Goal: Task Accomplishment & Management: Use online tool/utility

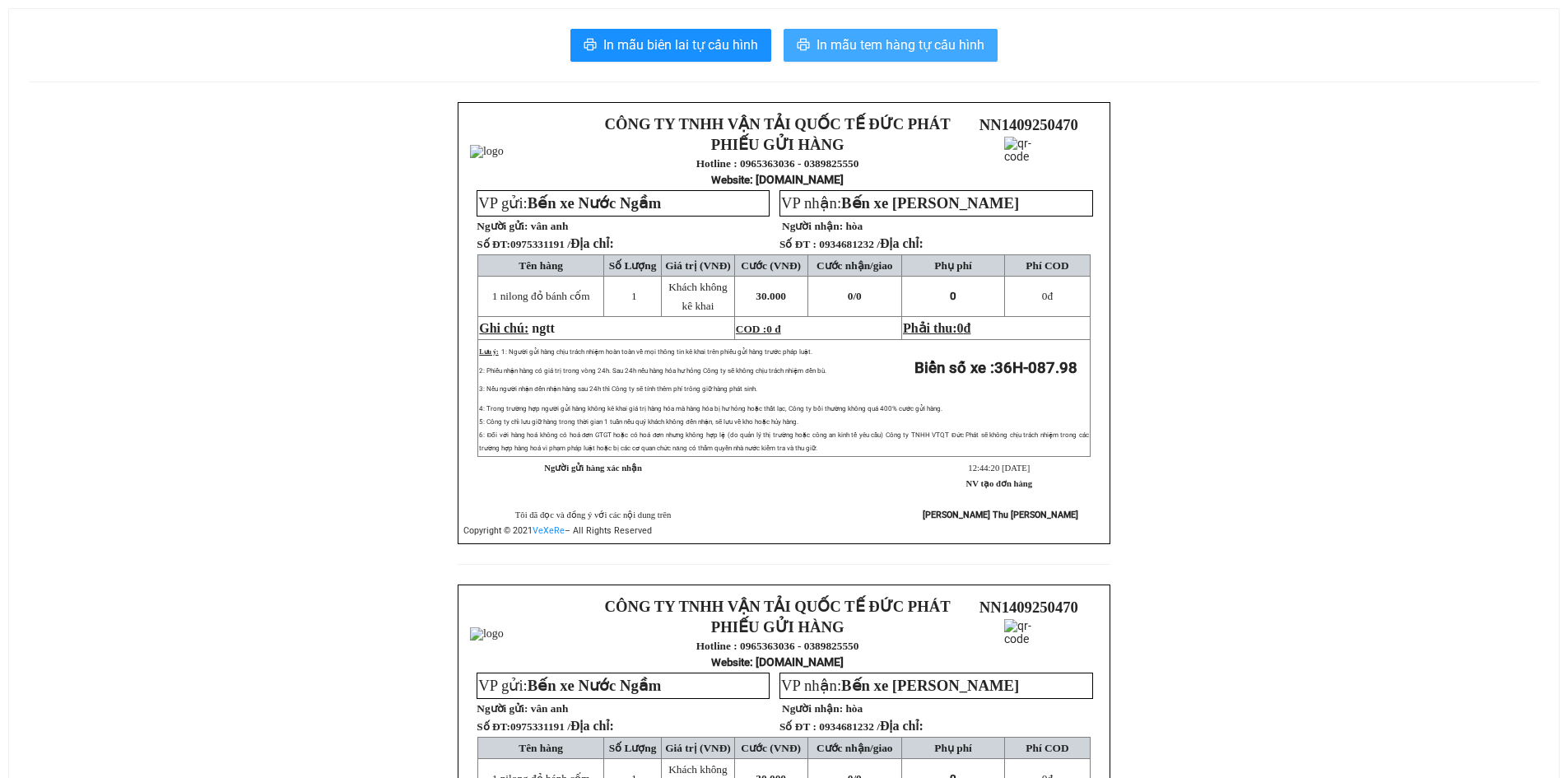
click at [883, 55] on span "In mẫu tem hàng tự cấu hình" at bounding box center [900, 45] width 168 height 21
click at [869, 56] on button "In mẫu tem hàng tự cấu hình" at bounding box center [890, 45] width 214 height 33
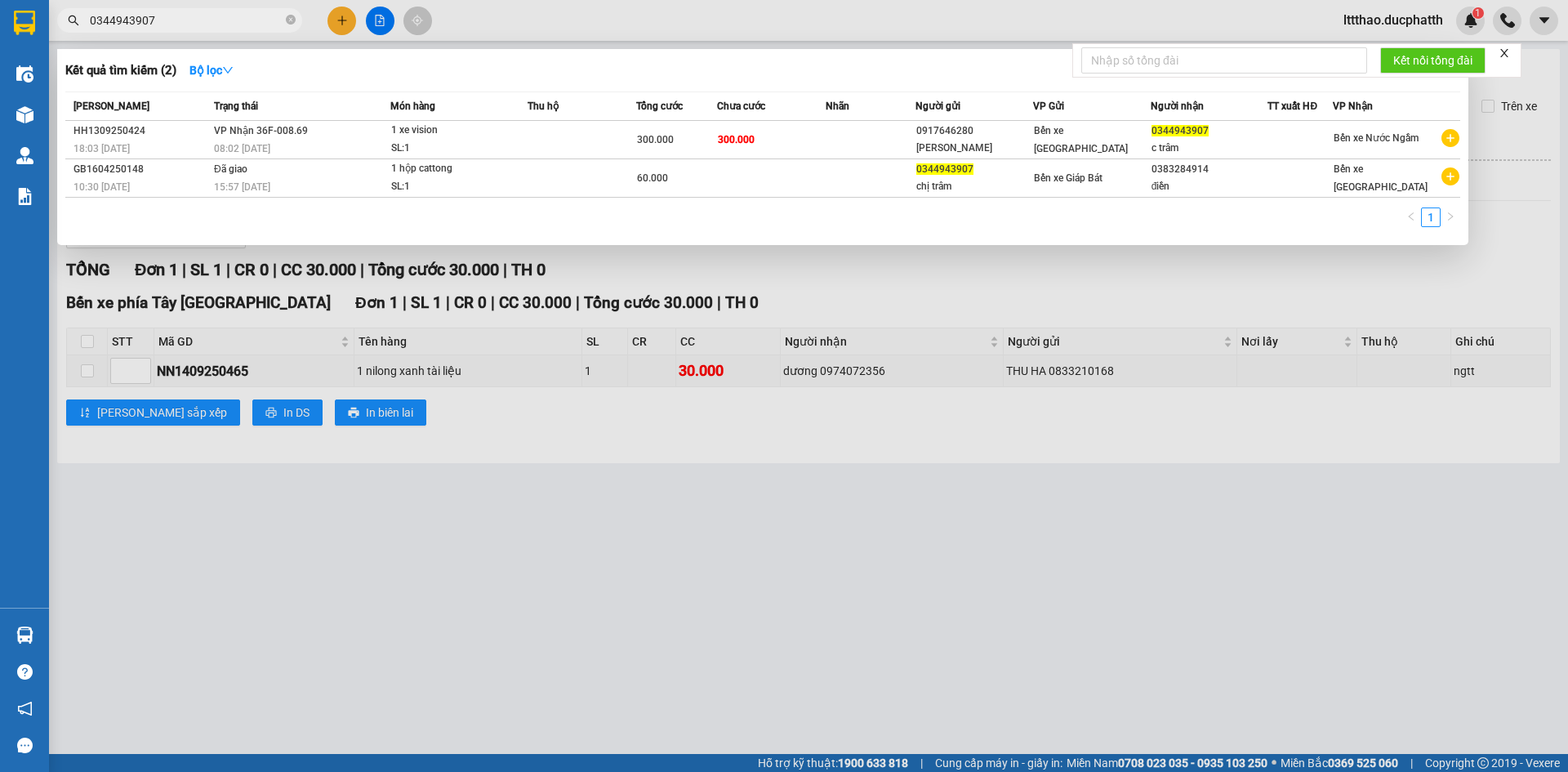
click at [185, 12] on input "0344943907" at bounding box center [186, 20] width 193 height 18
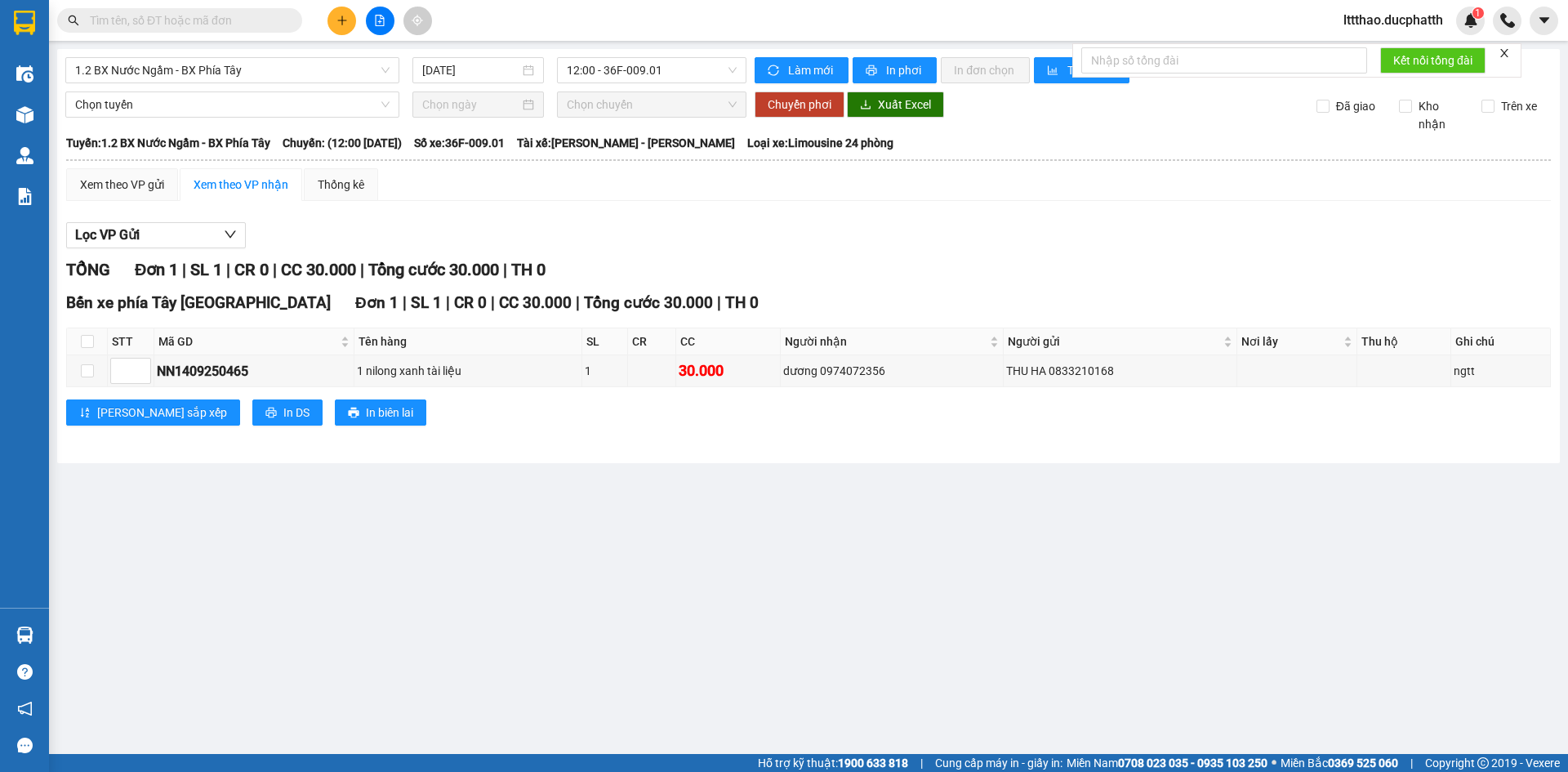
click at [227, 24] on input "text" at bounding box center [186, 20] width 193 height 18
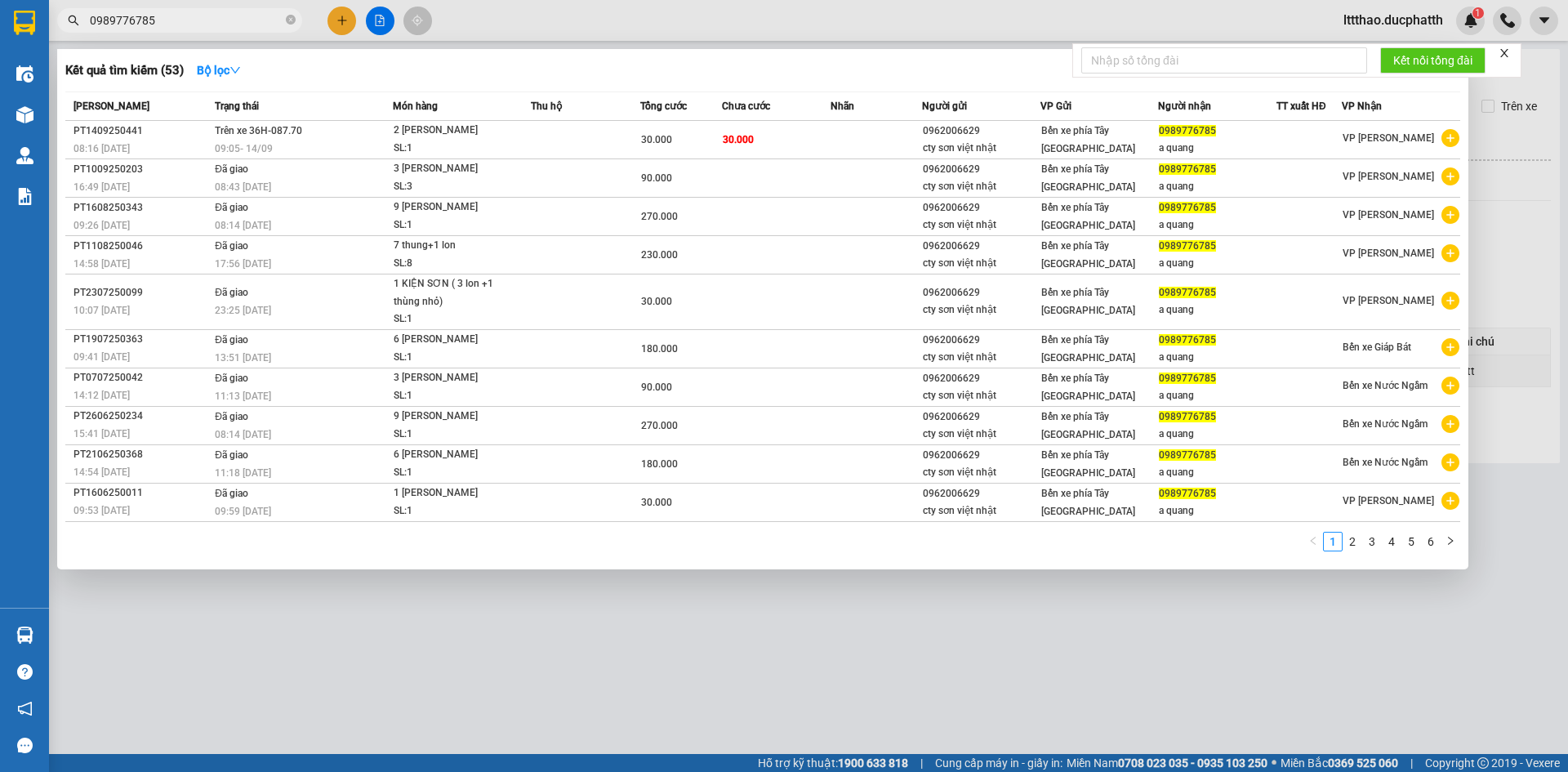
type input "0989776785"
drag, startPoint x: 407, startPoint y: 707, endPoint x: 167, endPoint y: 578, distance: 272.5
click at [398, 705] on div at bounding box center [784, 386] width 1568 height 772
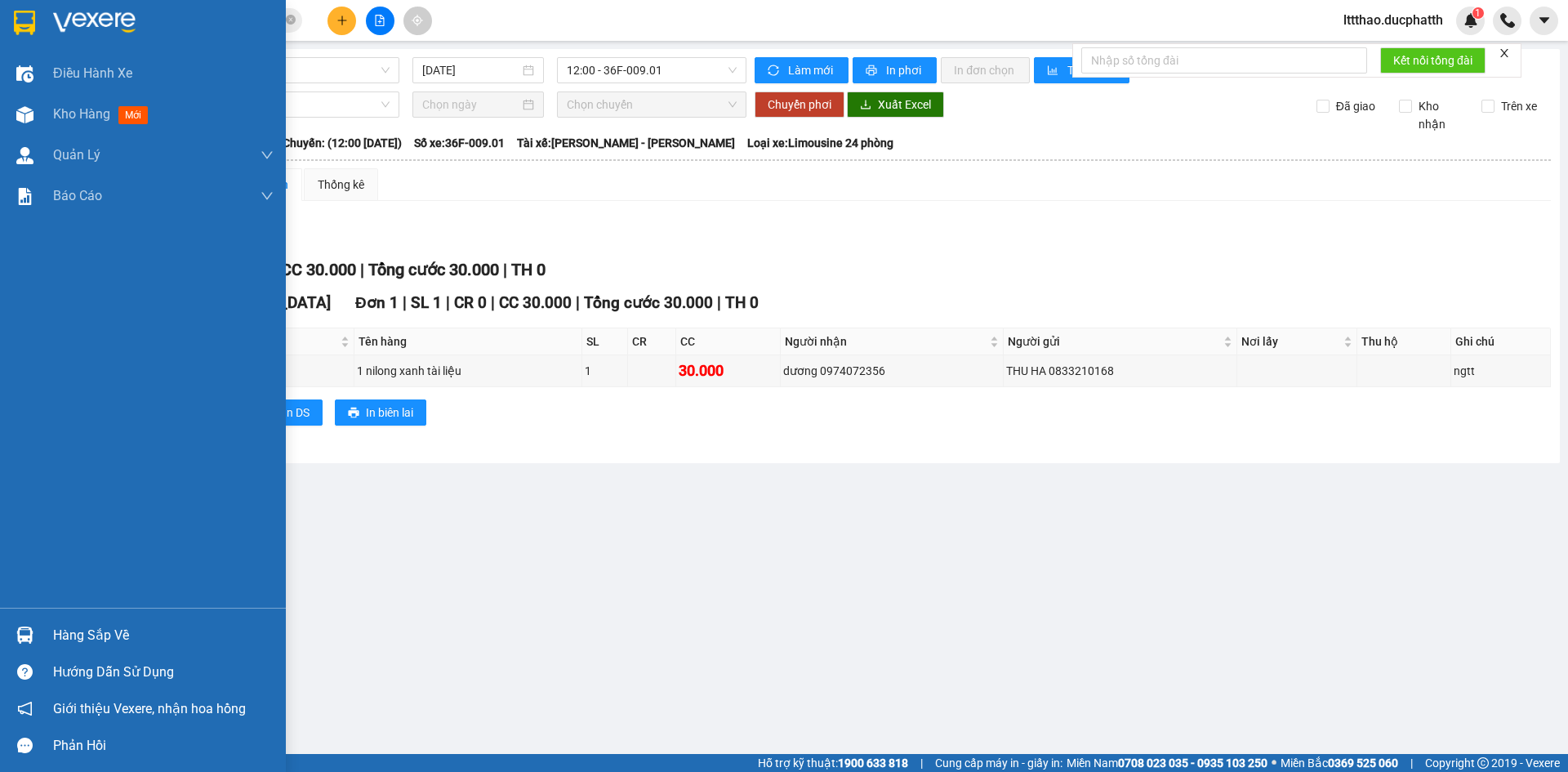
click at [26, 635] on img at bounding box center [25, 635] width 17 height 17
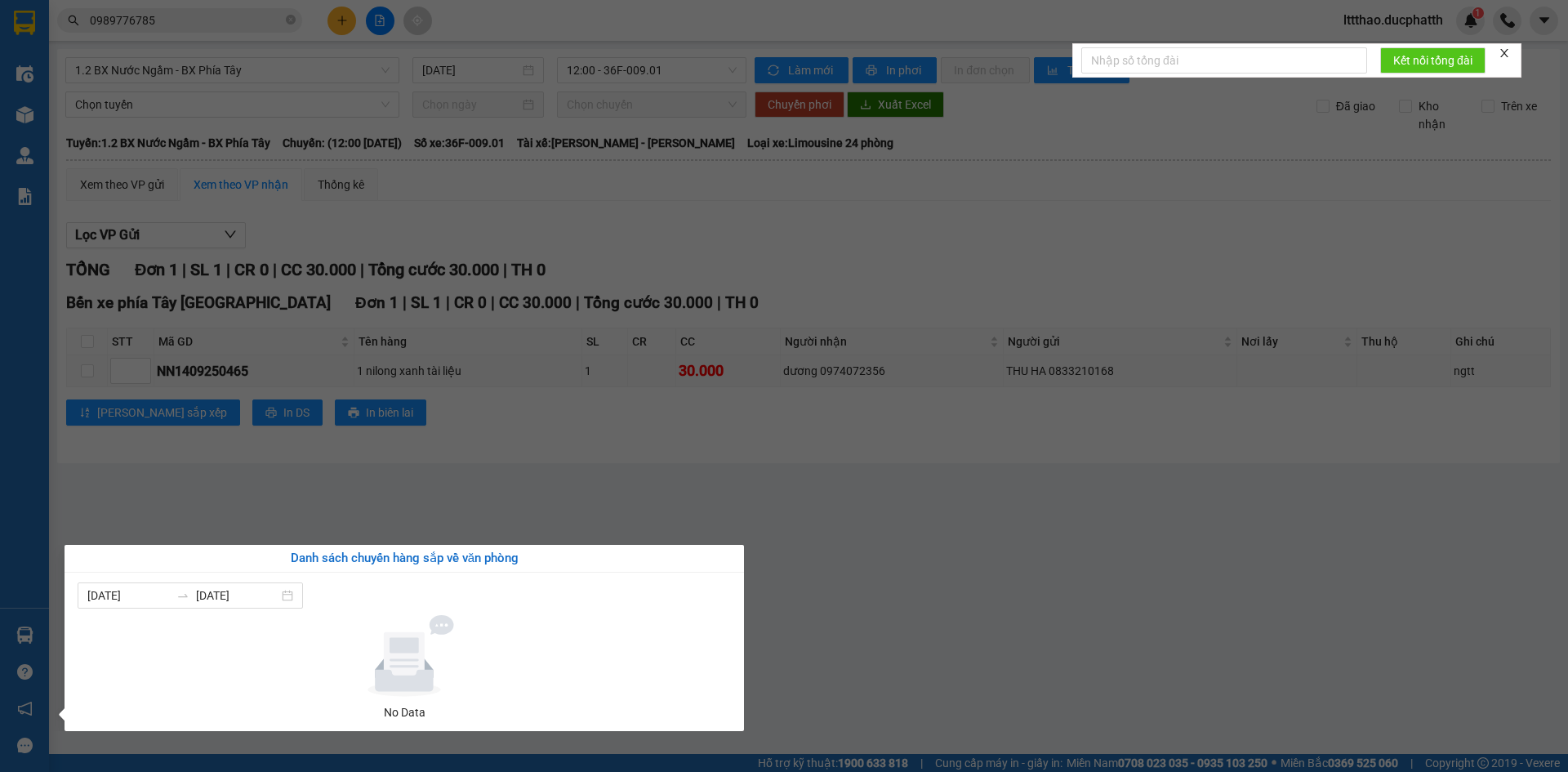
click at [529, 509] on section "Kết quả tìm kiếm ( 53 ) Bộ lọc Mã ĐH Trạng thái Món hàng Thu hộ Tổng cước Chưa …" at bounding box center [784, 386] width 1568 height 772
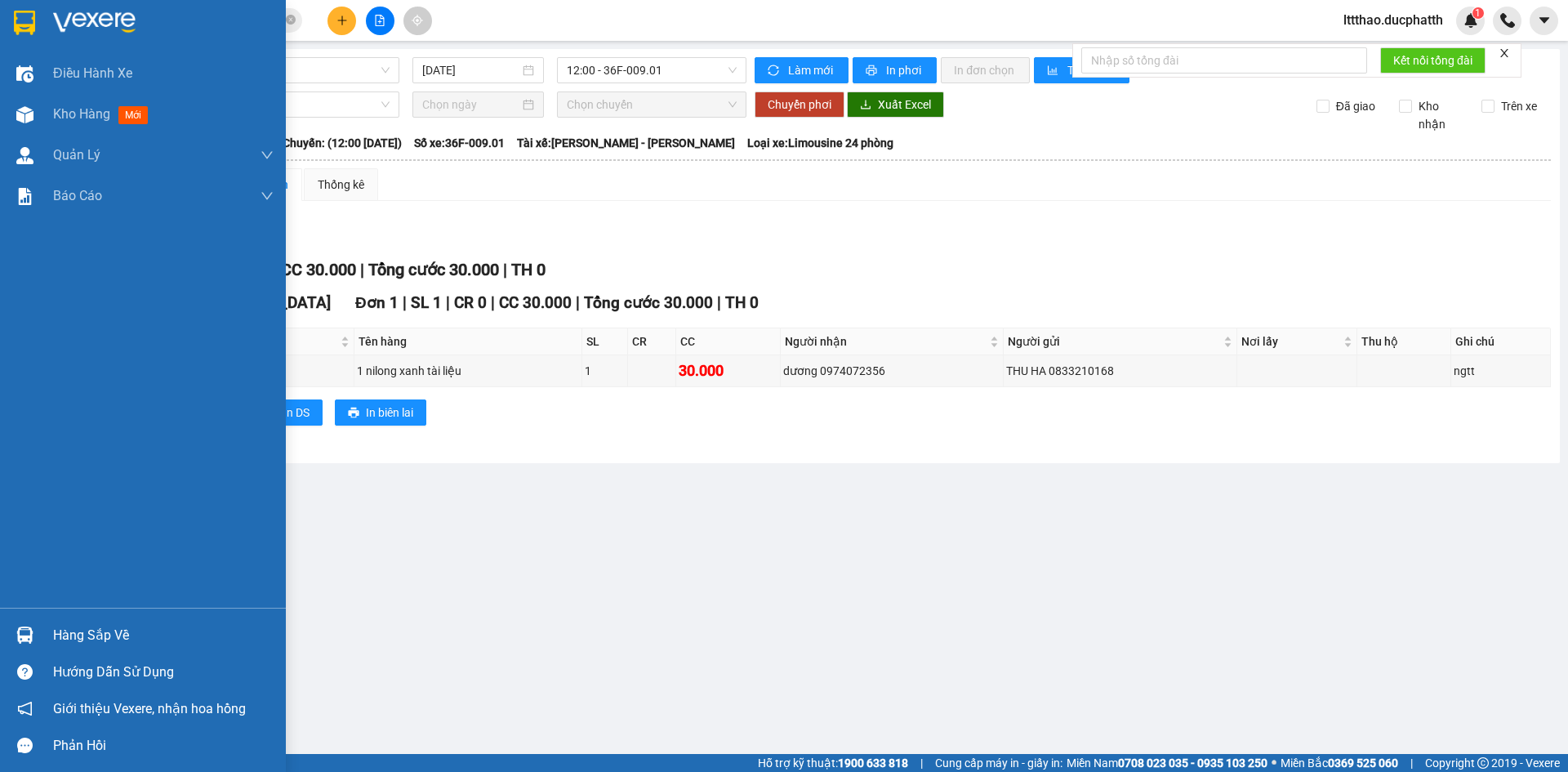
click at [97, 638] on div "Hàng sắp về" at bounding box center [164, 635] width 221 height 25
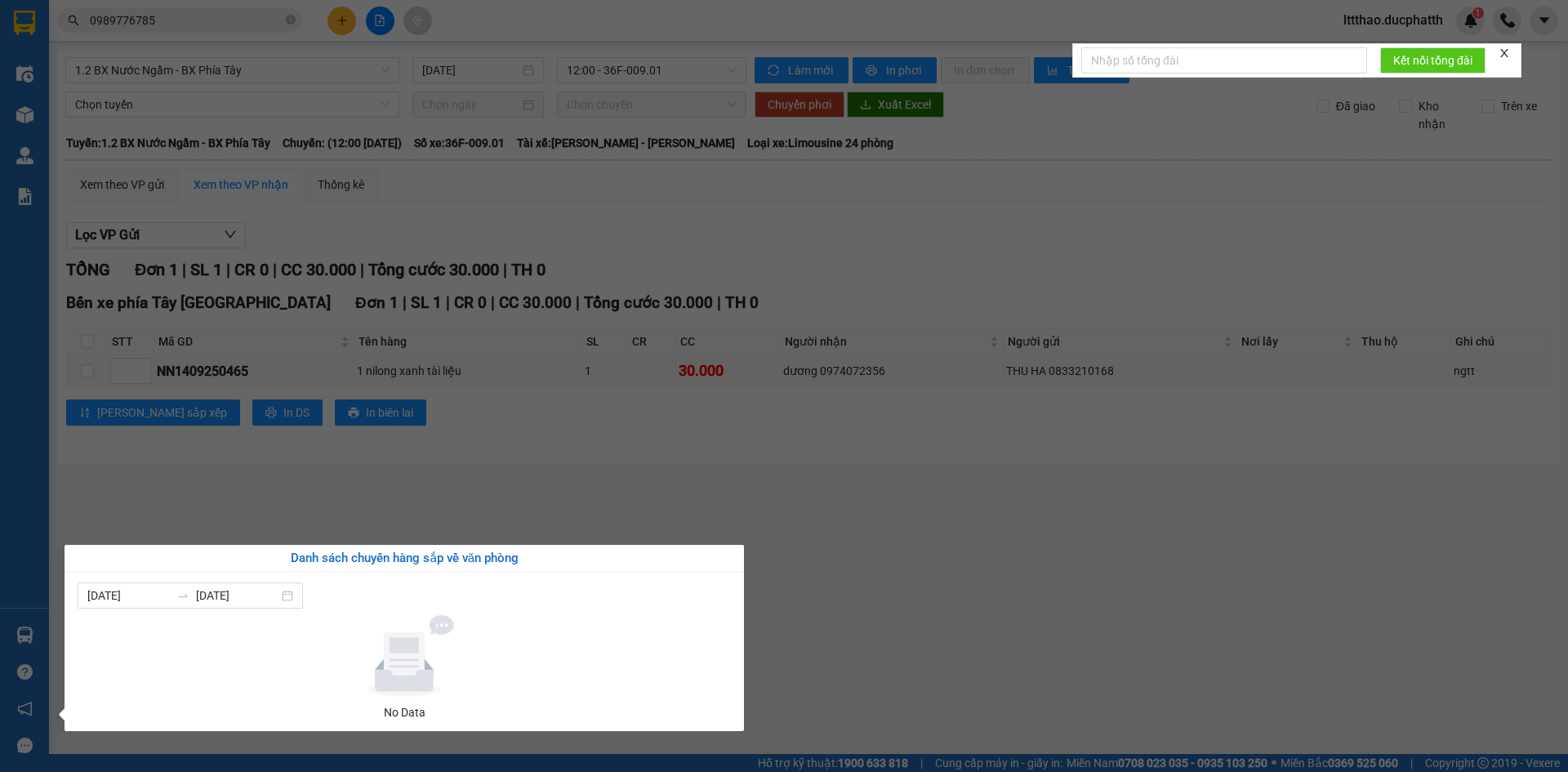
click at [454, 458] on section "Kết quả tìm kiếm ( 53 ) Bộ lọc Mã ĐH Trạng thái Món hàng Thu hộ Tổng cước Chưa …" at bounding box center [784, 386] width 1568 height 772
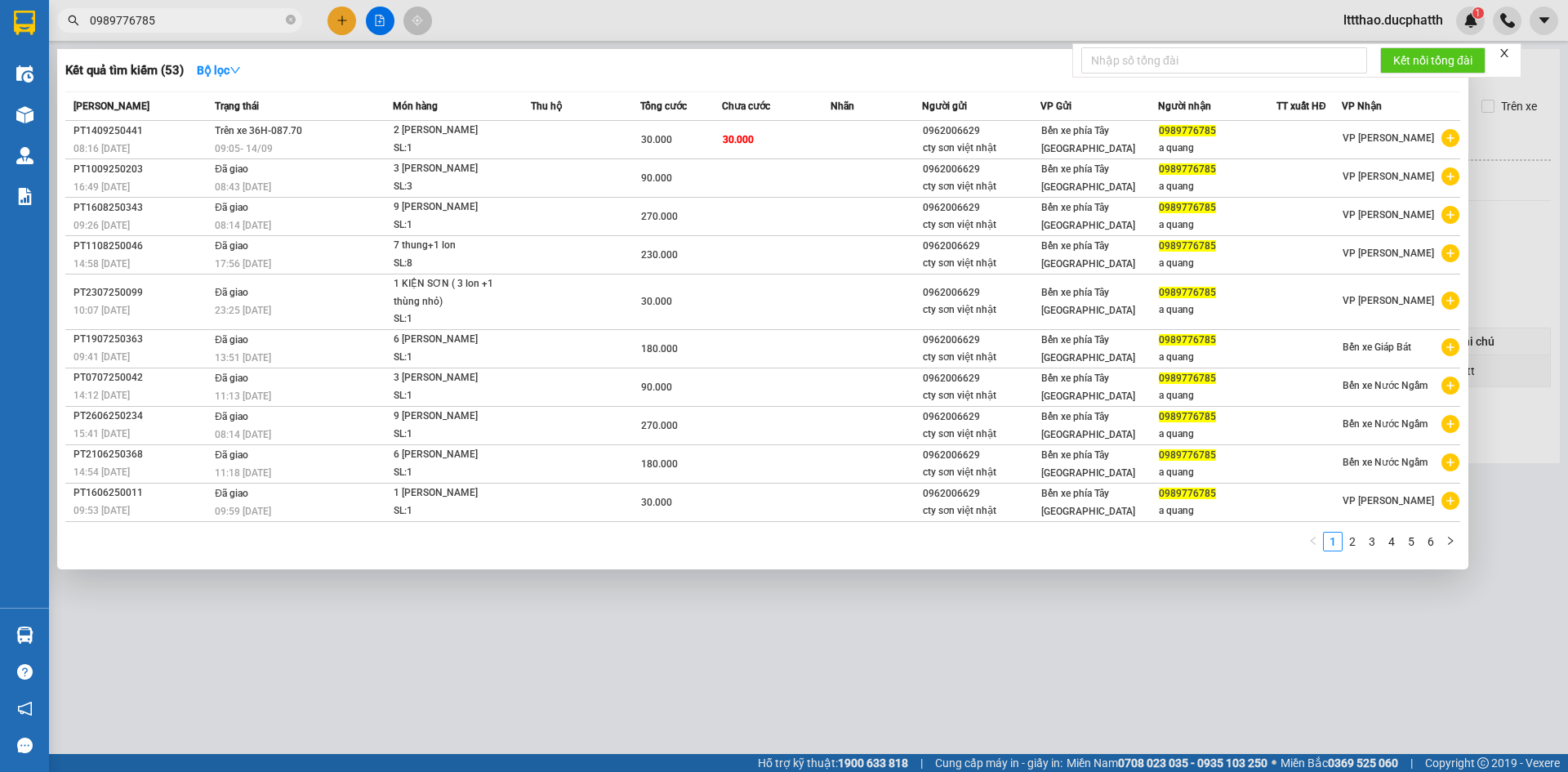
click at [192, 18] on input "0989776785" at bounding box center [186, 20] width 193 height 18
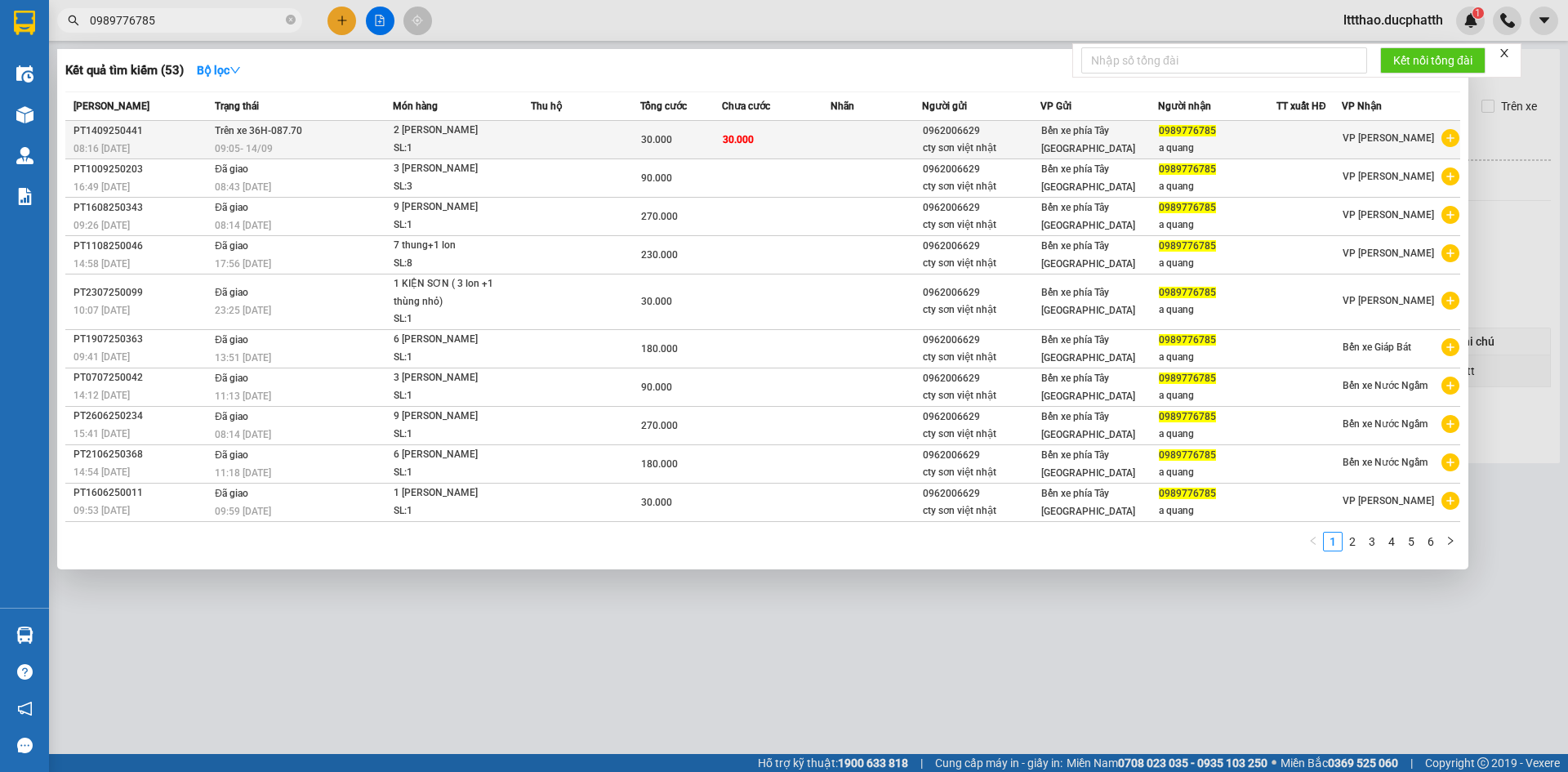
click at [438, 141] on div "SL: 1" at bounding box center [455, 149] width 123 height 18
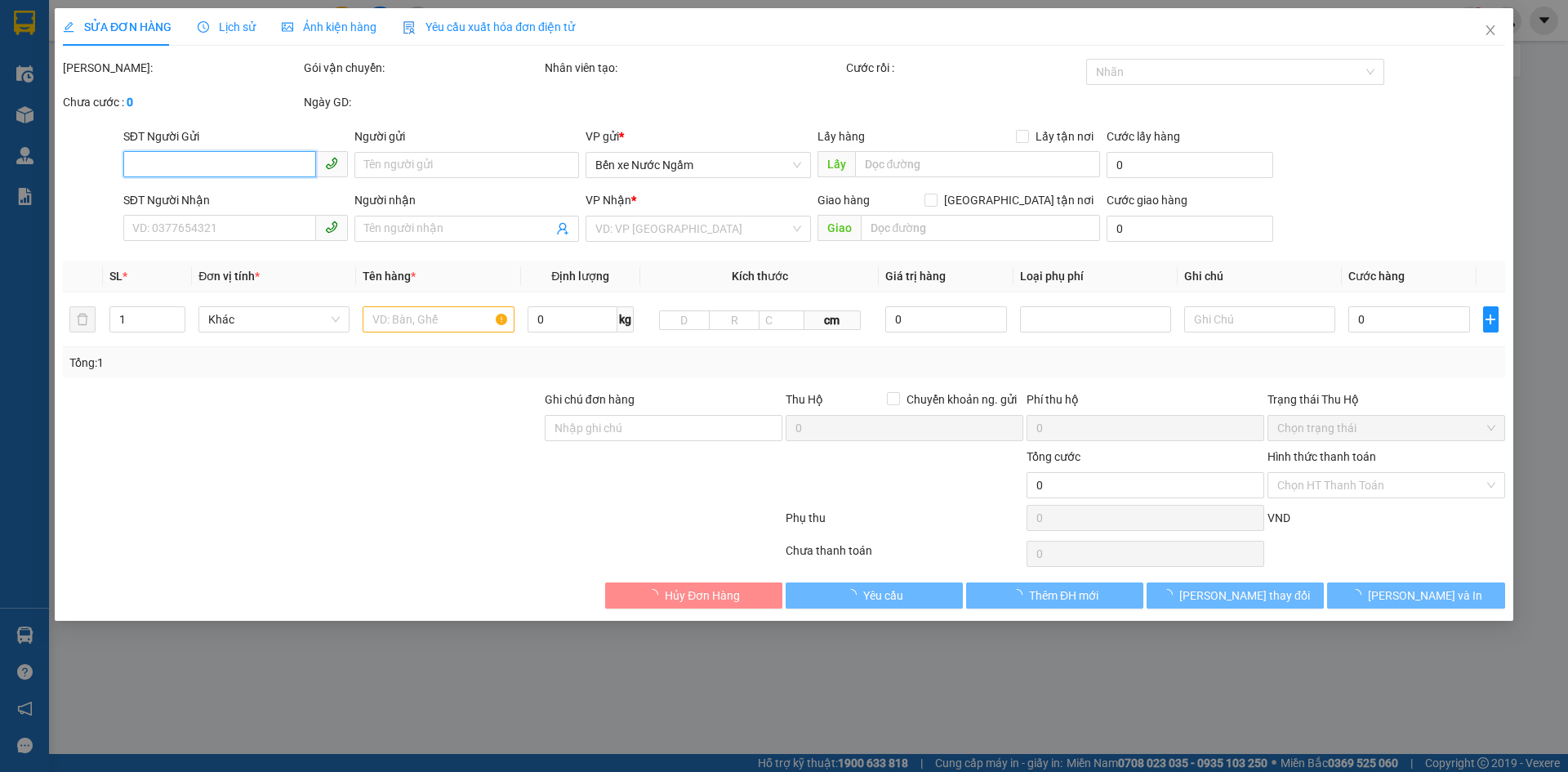
type input "0962006629"
type input "cty sơn việt nhật"
type input "0989776785"
type input "a quang"
type input "30.000"
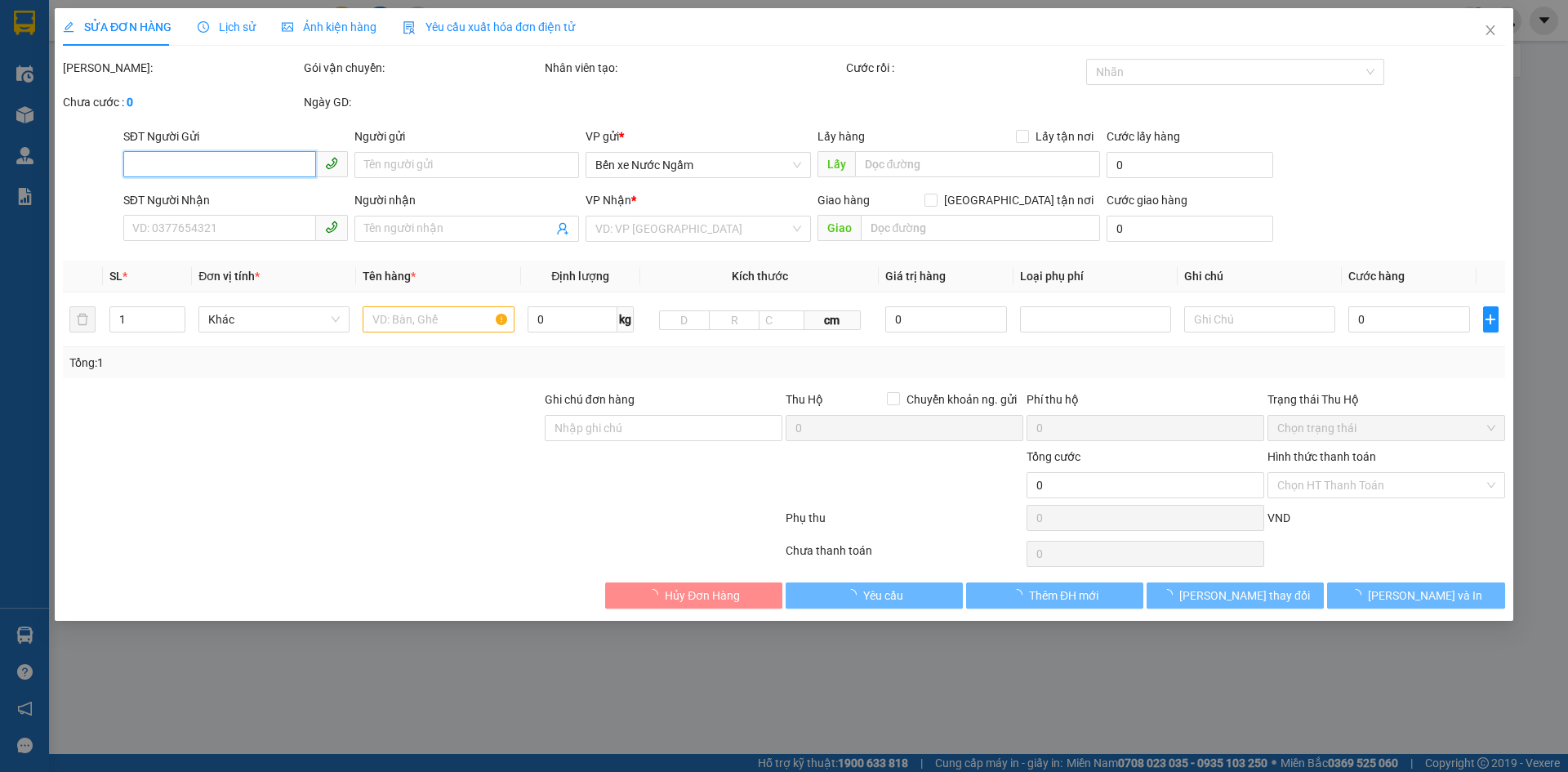
type input "30.000"
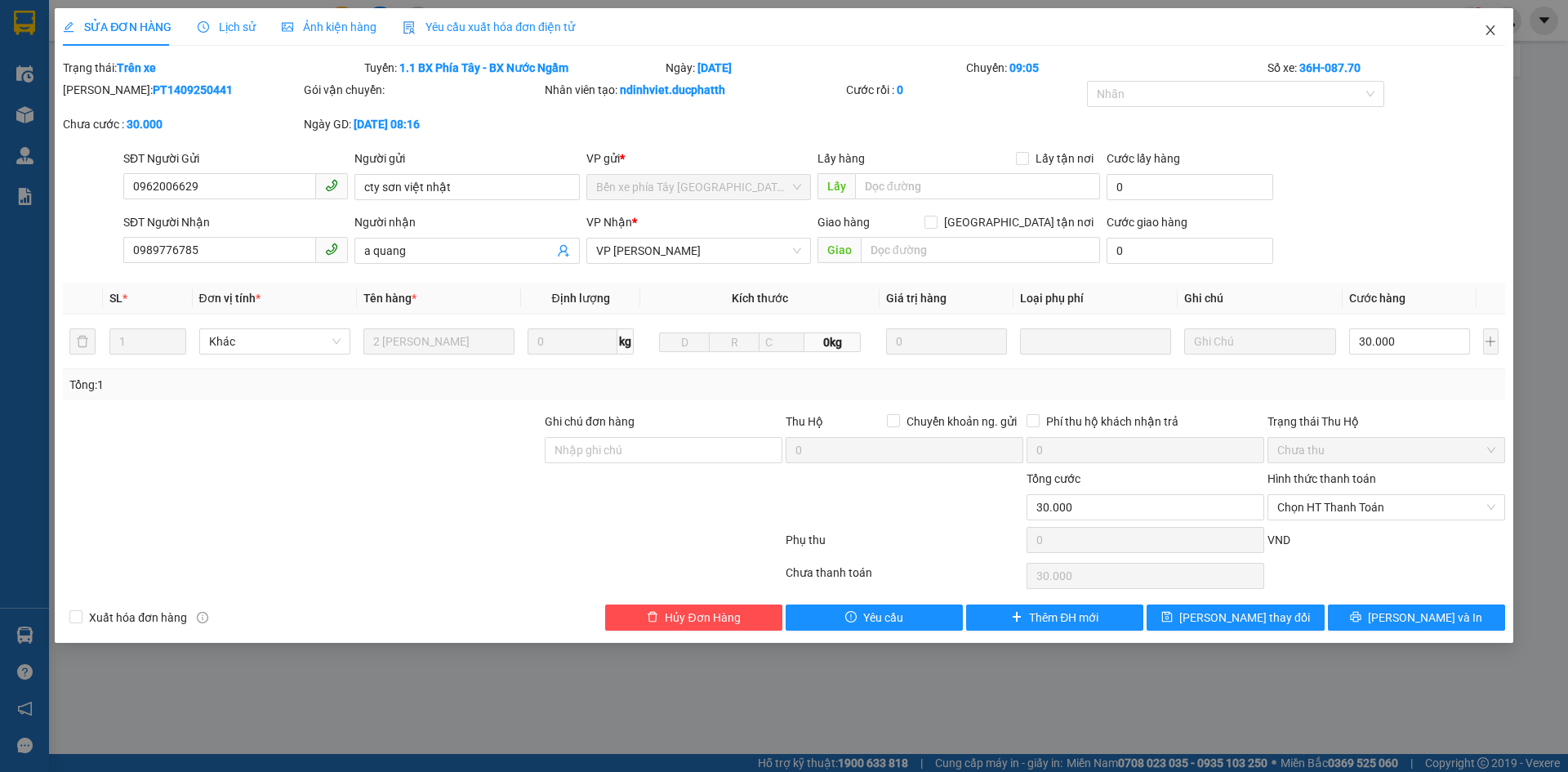
click at [1496, 31] on icon "close" at bounding box center [1490, 30] width 13 height 13
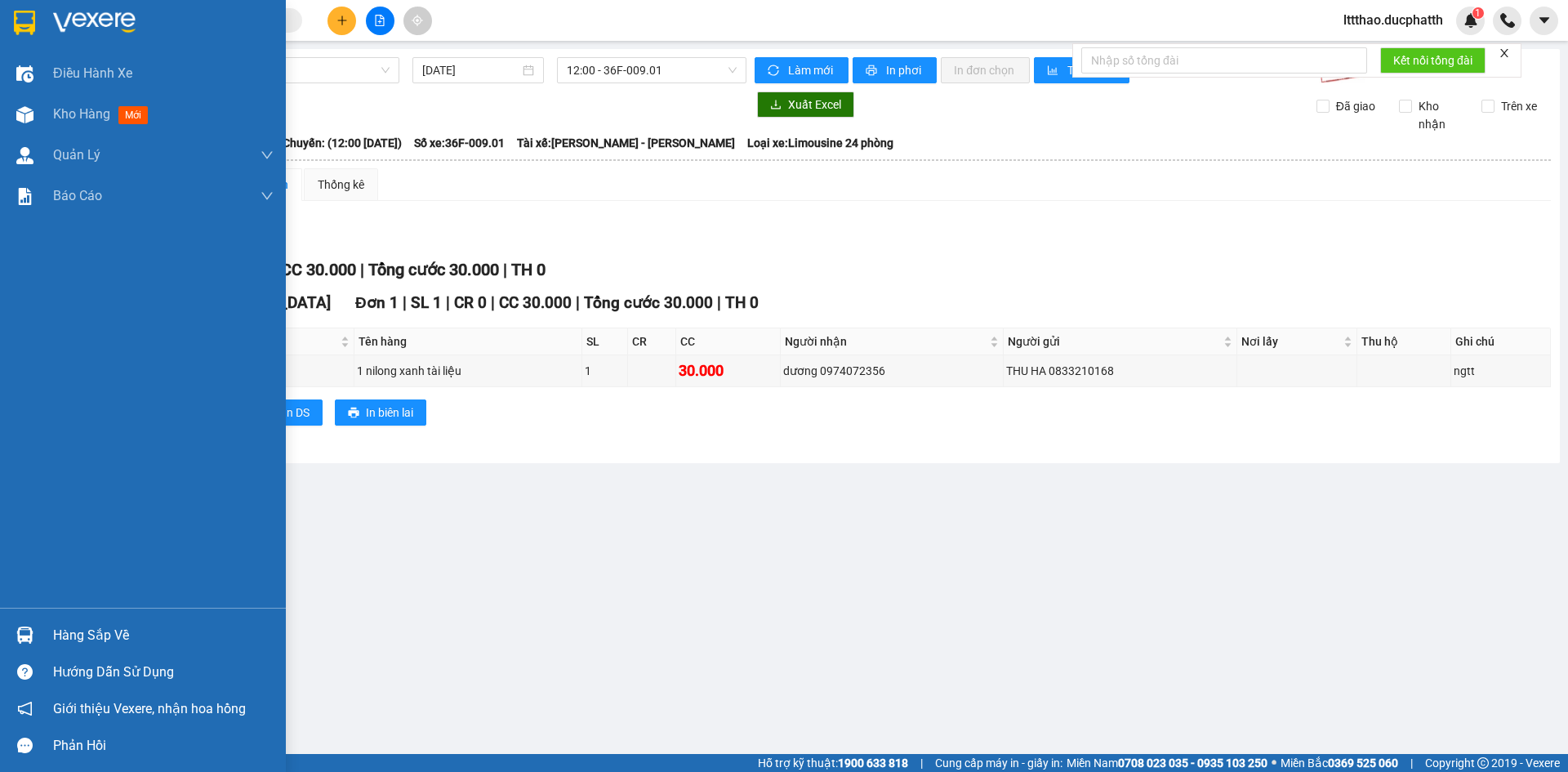
click at [63, 635] on div "Hàng sắp về" at bounding box center [164, 635] width 221 height 25
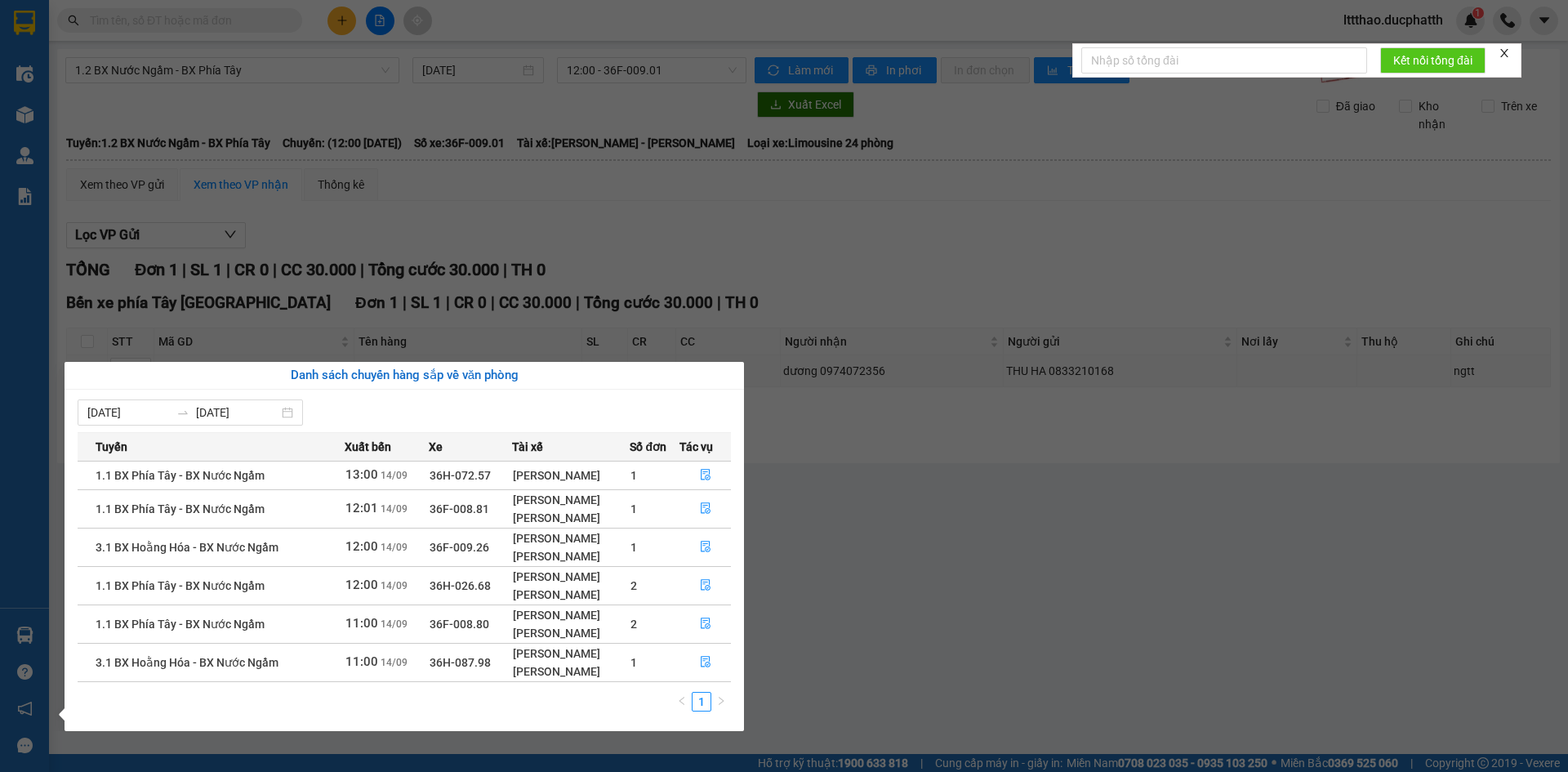
click at [1008, 622] on section "Kết quả tìm kiếm ( 0 ) Bộ lọc No Data lttthao.ducphatth 1 Điều hành xe Kho hàng…" at bounding box center [784, 386] width 1568 height 772
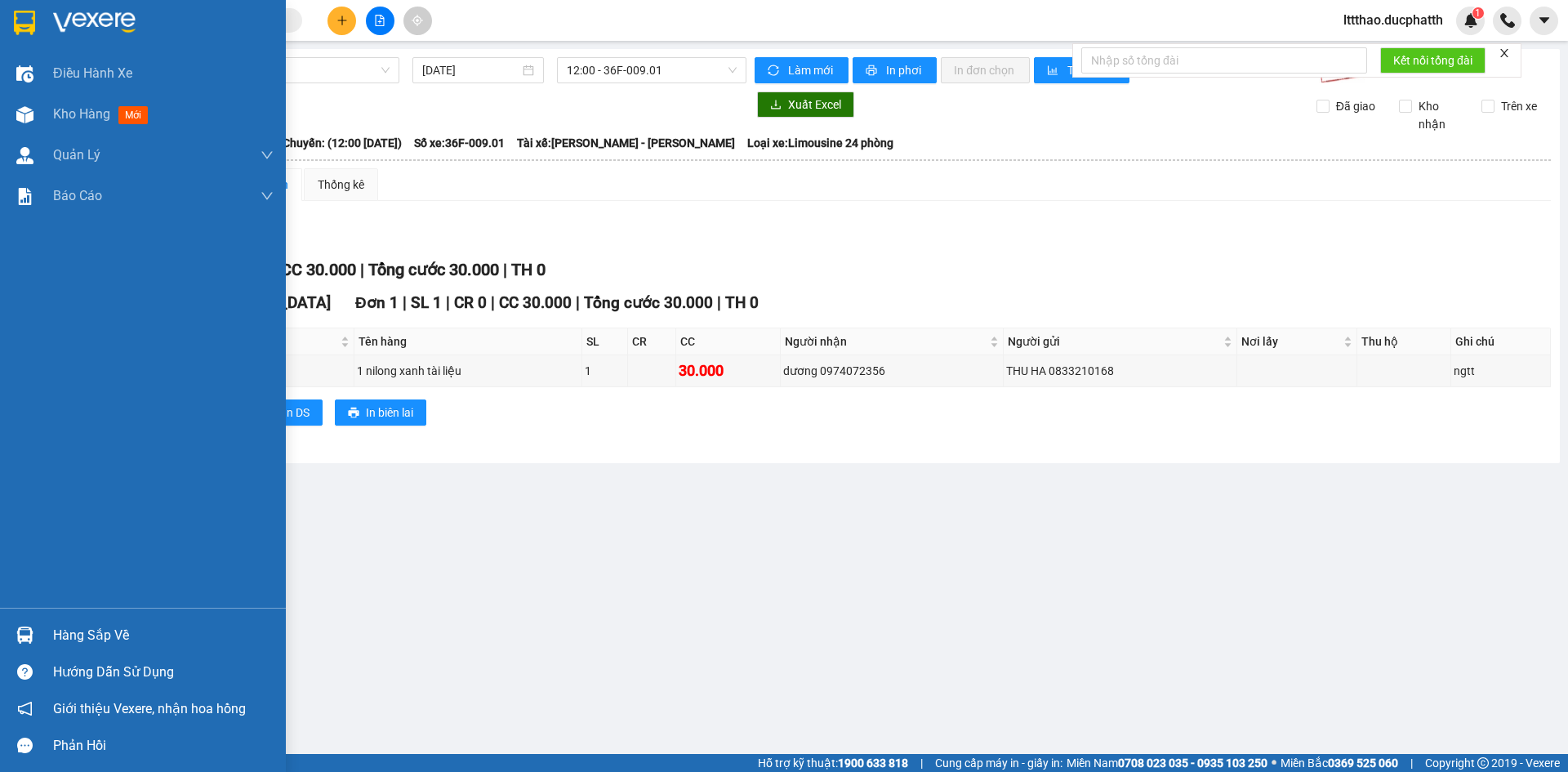
click at [26, 639] on img at bounding box center [25, 635] width 17 height 17
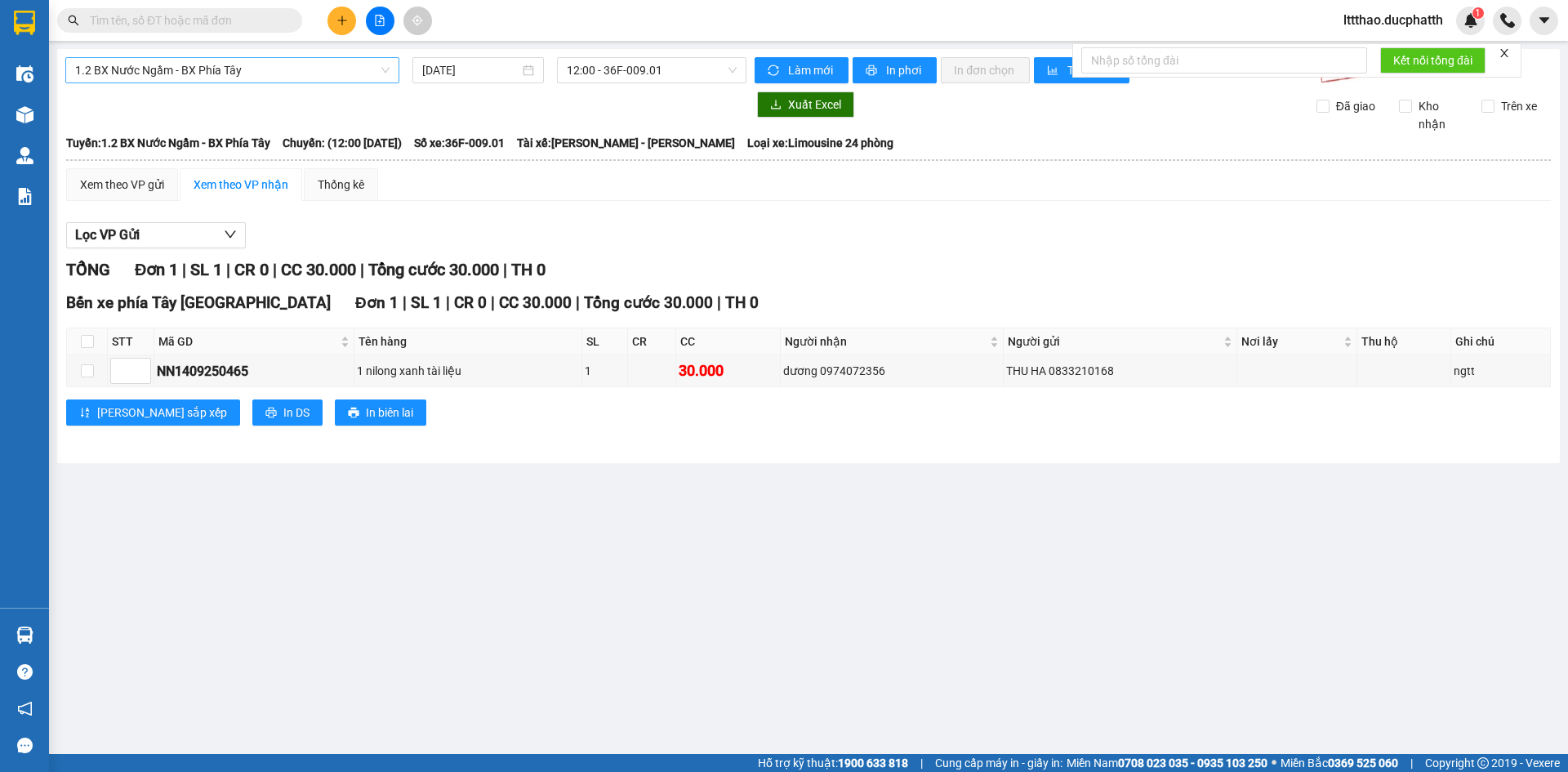
drag, startPoint x: 852, startPoint y: 556, endPoint x: 245, endPoint y: 73, distance: 775.7
click at [852, 552] on section "Kết quả tìm kiếm ( 0 ) Bộ lọc No Data lttthao.ducphatth 1 Điều hành xe Kho hàng…" at bounding box center [784, 386] width 1568 height 772
click at [172, 29] on input "text" at bounding box center [186, 20] width 193 height 18
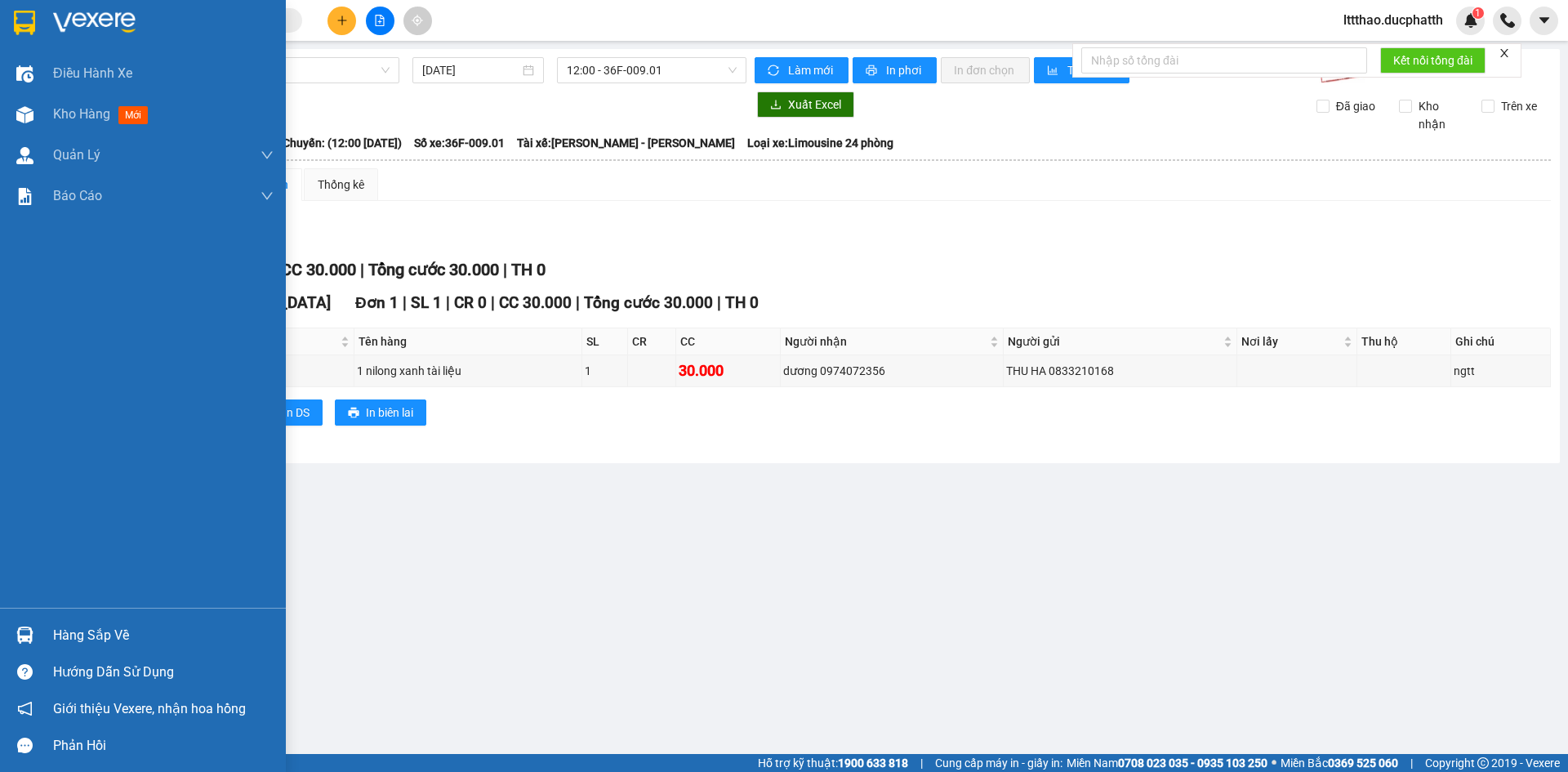
click at [48, 640] on div "Hàng sắp về" at bounding box center [142, 635] width 285 height 37
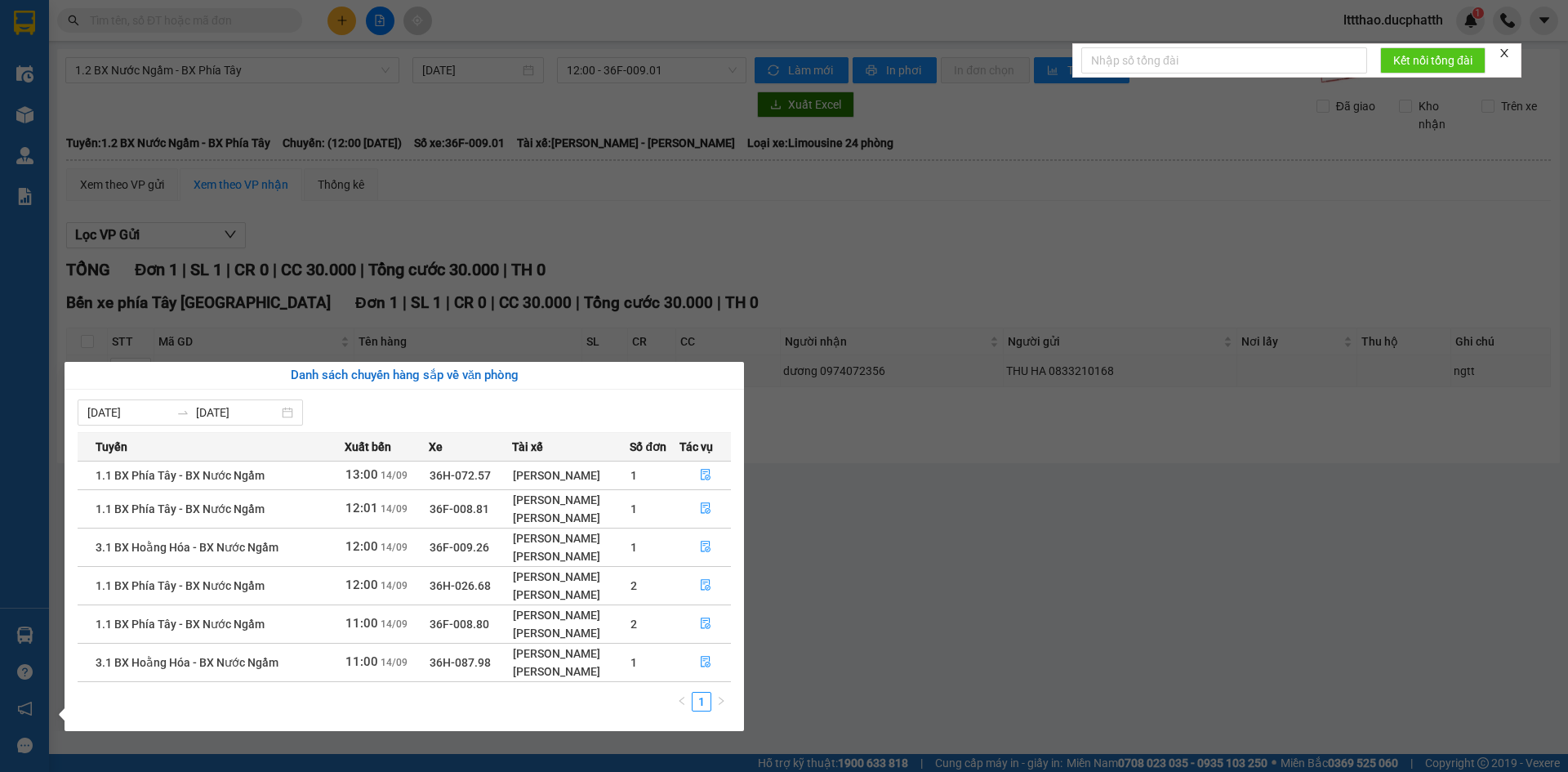
click at [969, 609] on section "Kết quả tìm kiếm ( 0 ) Bộ lọc No Data lttthao.ducphatth 1 Điều hành xe Kho hàng…" at bounding box center [784, 386] width 1568 height 772
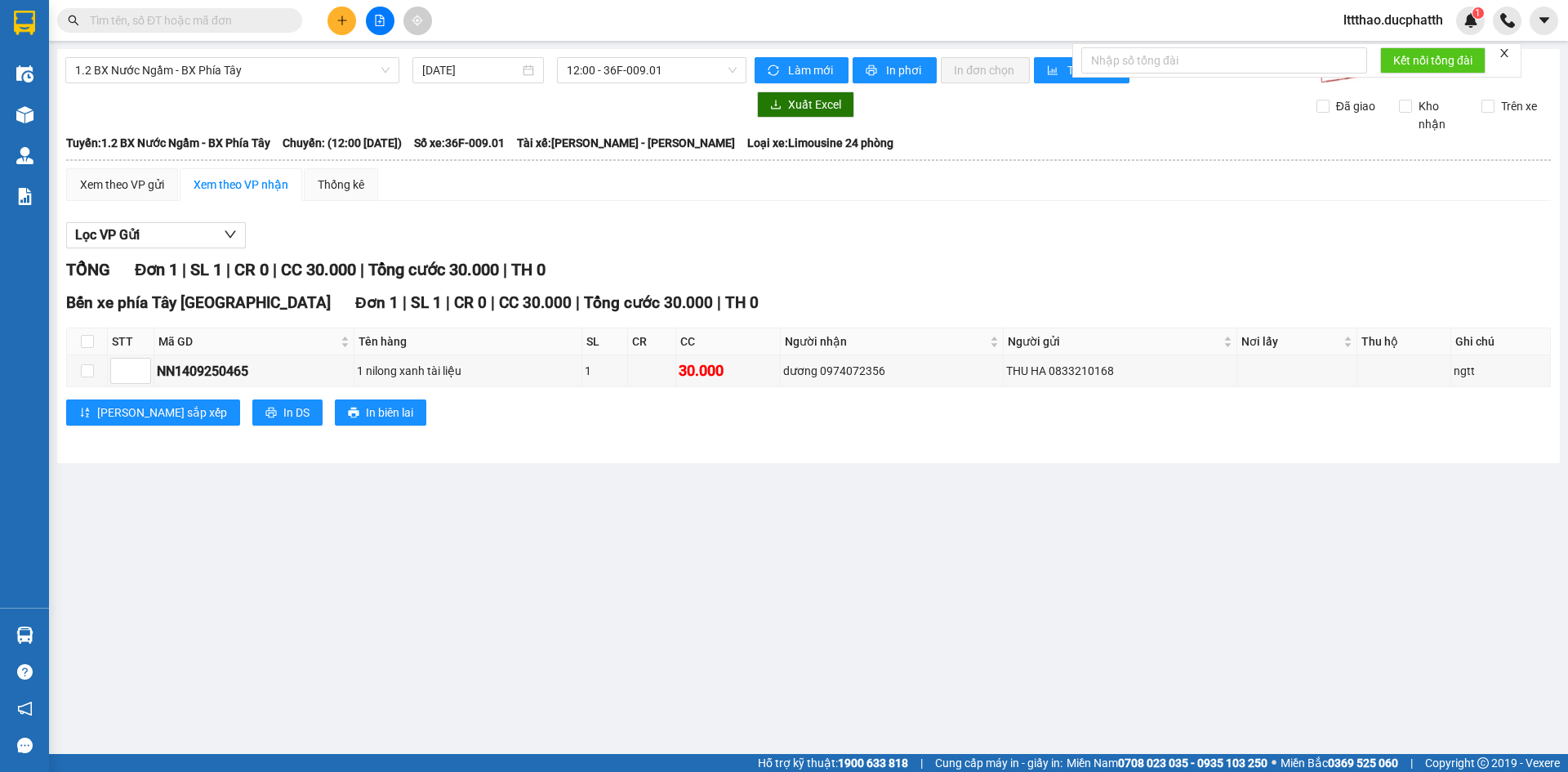
click at [187, 28] on input "text" at bounding box center [186, 20] width 193 height 18
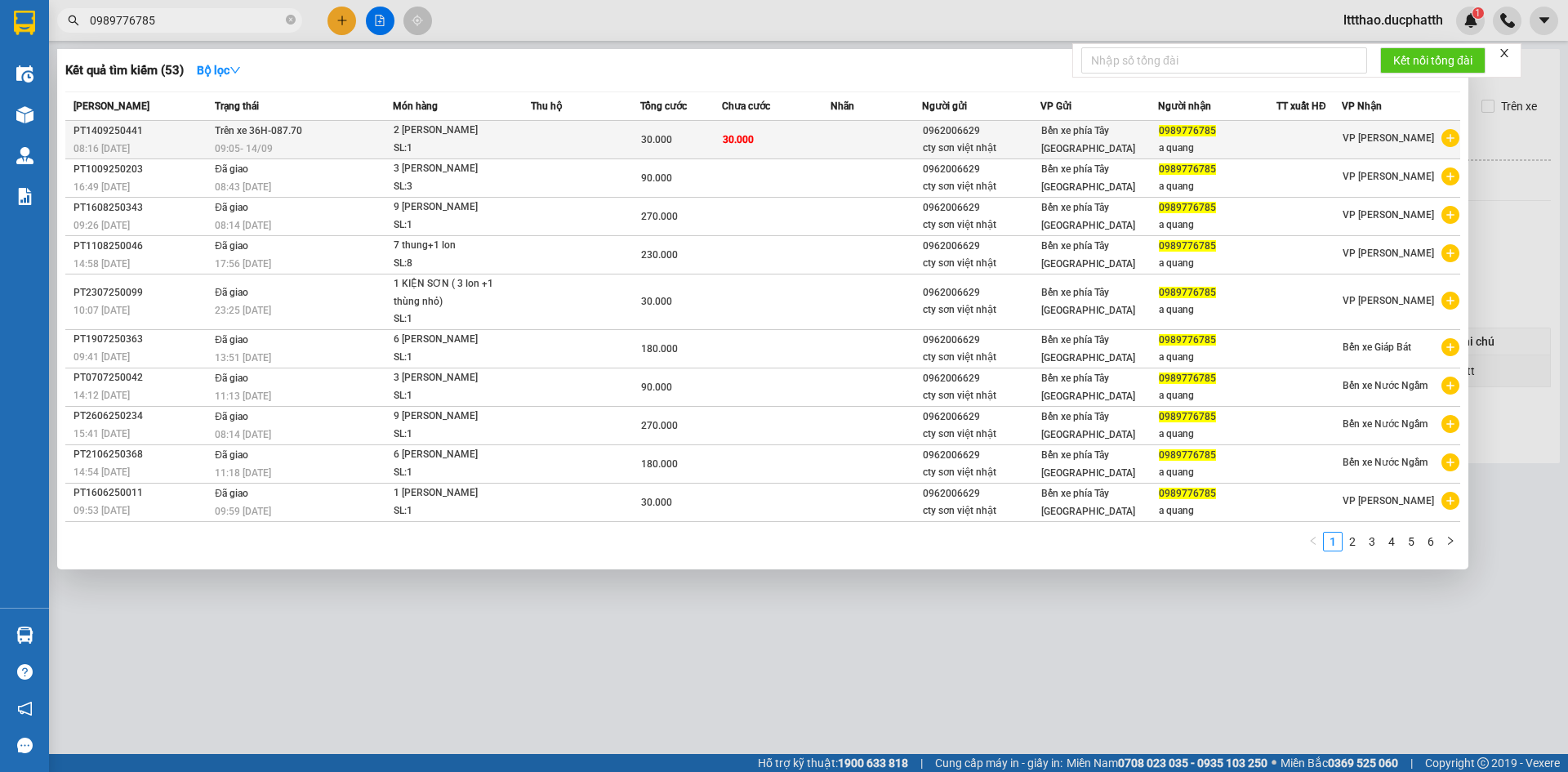
type input "0989776785"
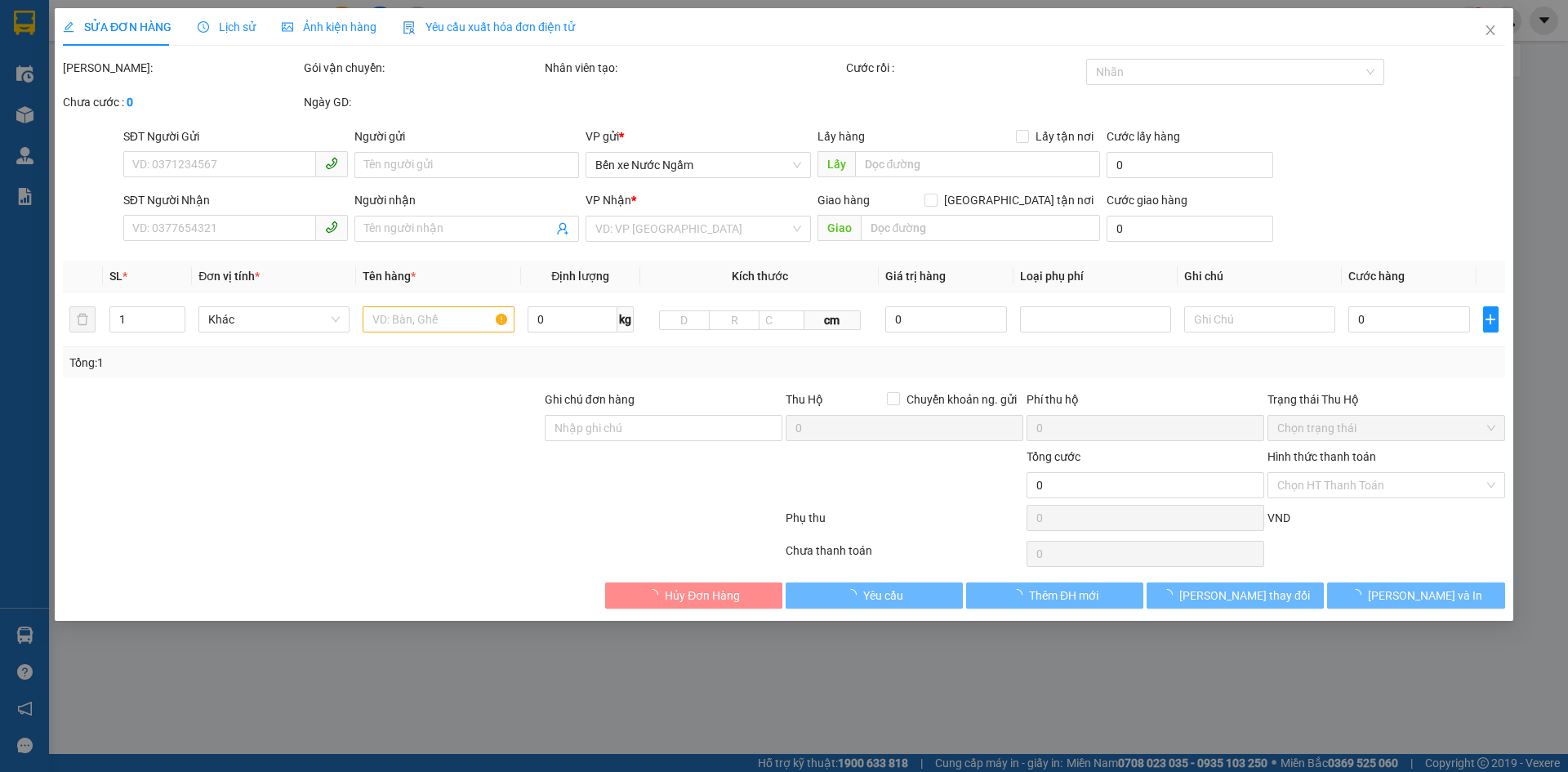
type input "0962006629"
type input "cty sơn việt nhật"
type input "0989776785"
type input "a quang"
type input "30.000"
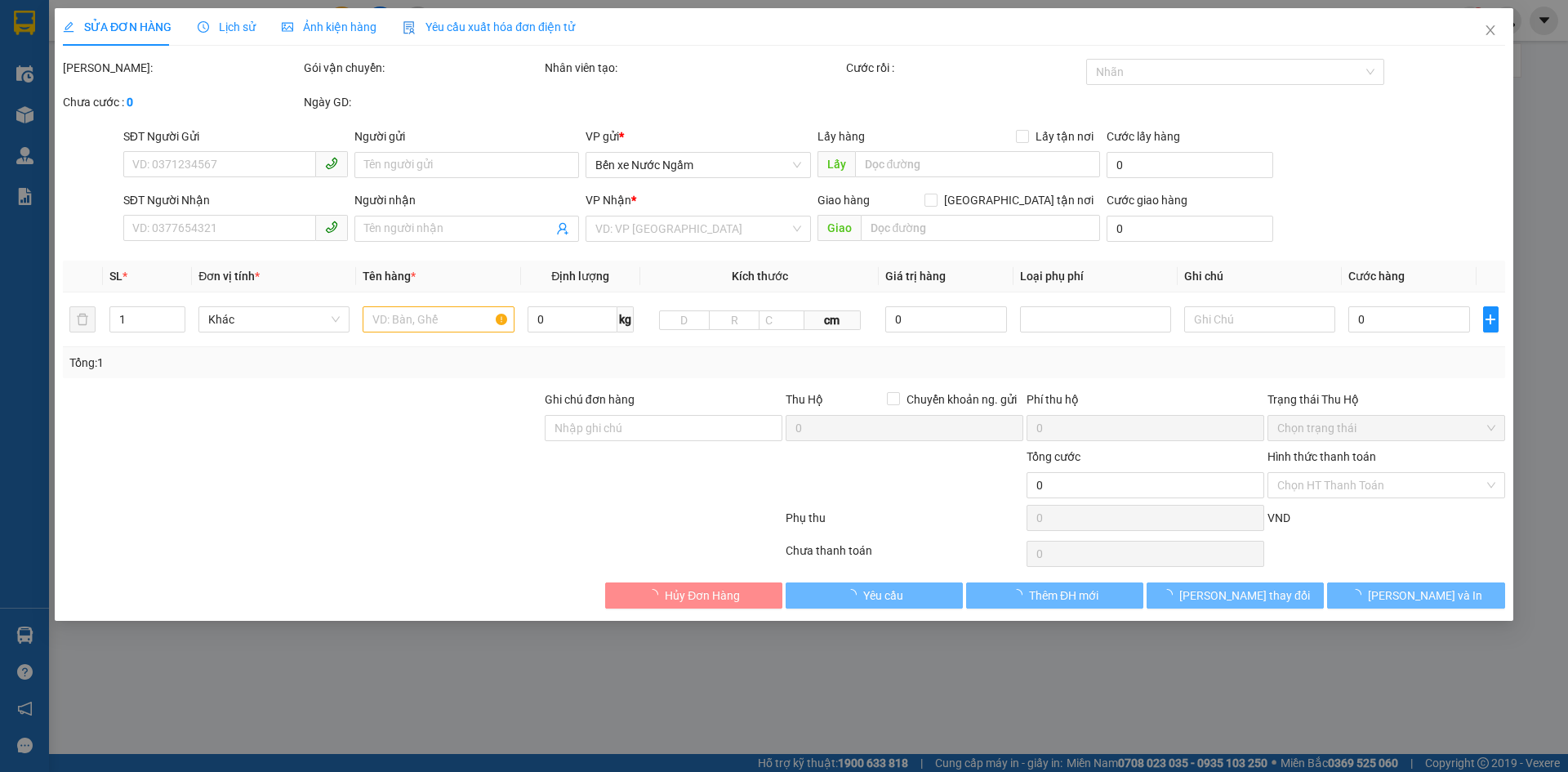
type input "30.000"
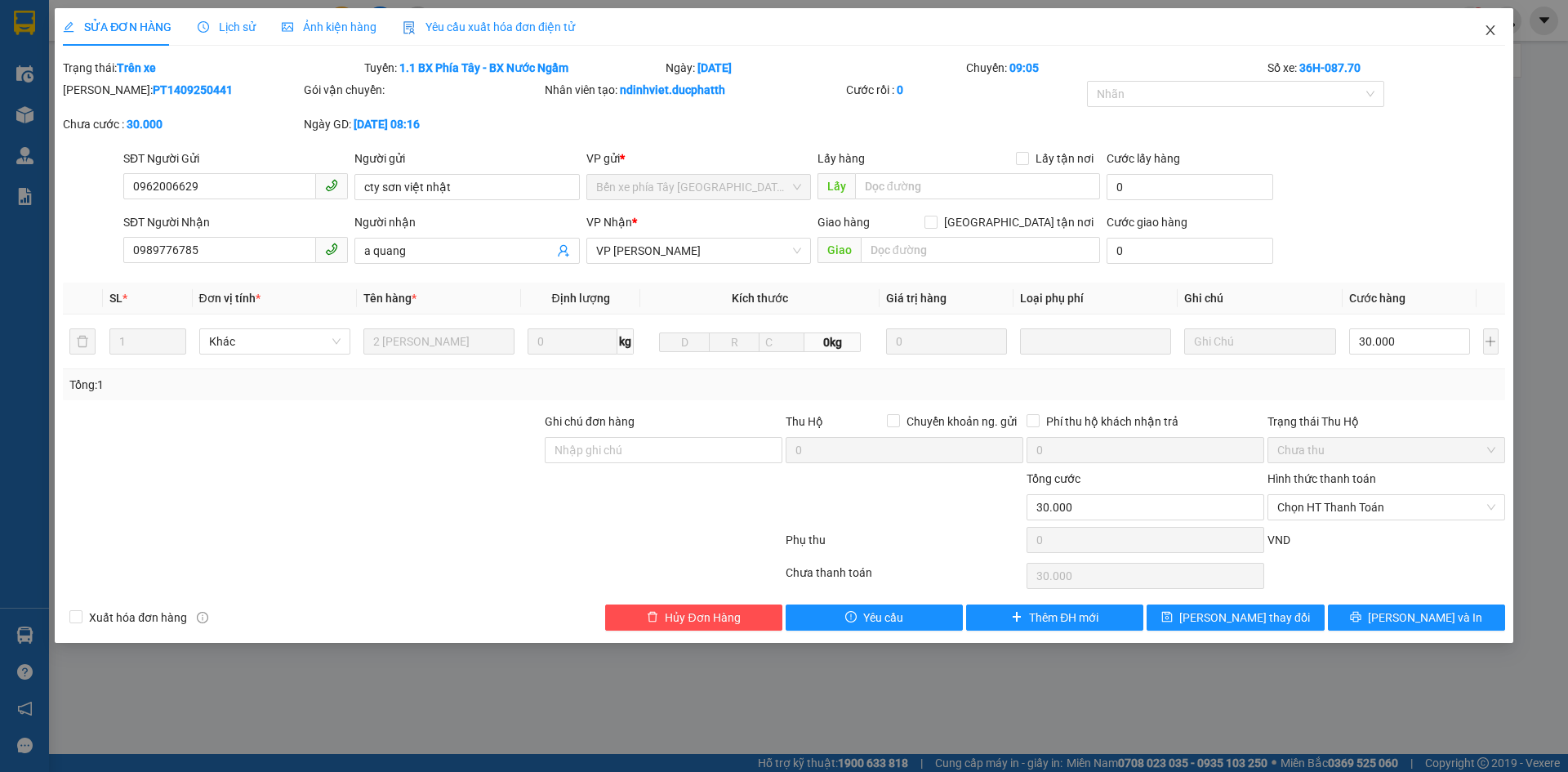
click at [1484, 31] on icon "close" at bounding box center [1490, 30] width 13 height 13
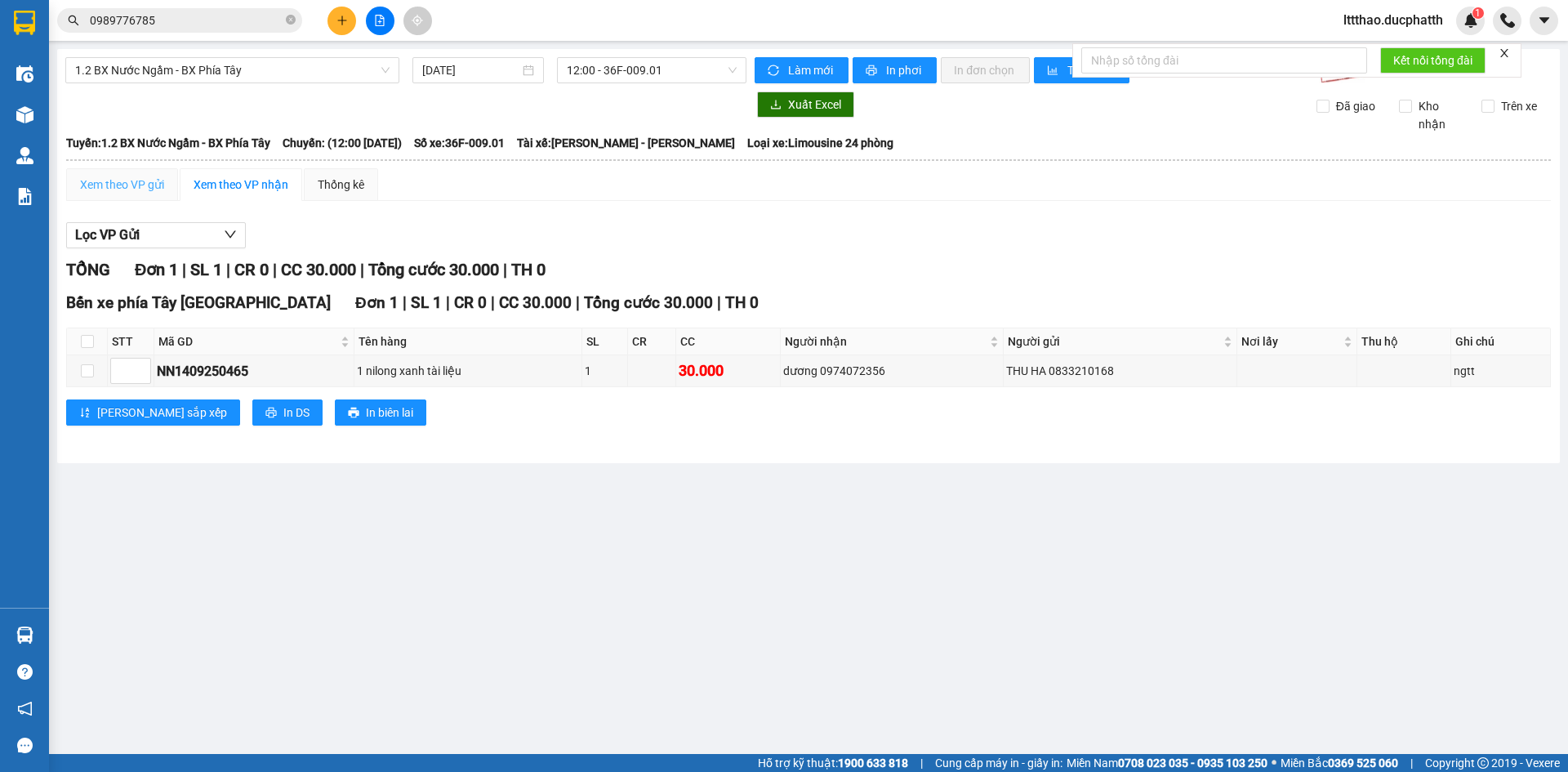
click at [121, 194] on div "Xem theo VP gửi" at bounding box center [122, 185] width 112 height 33
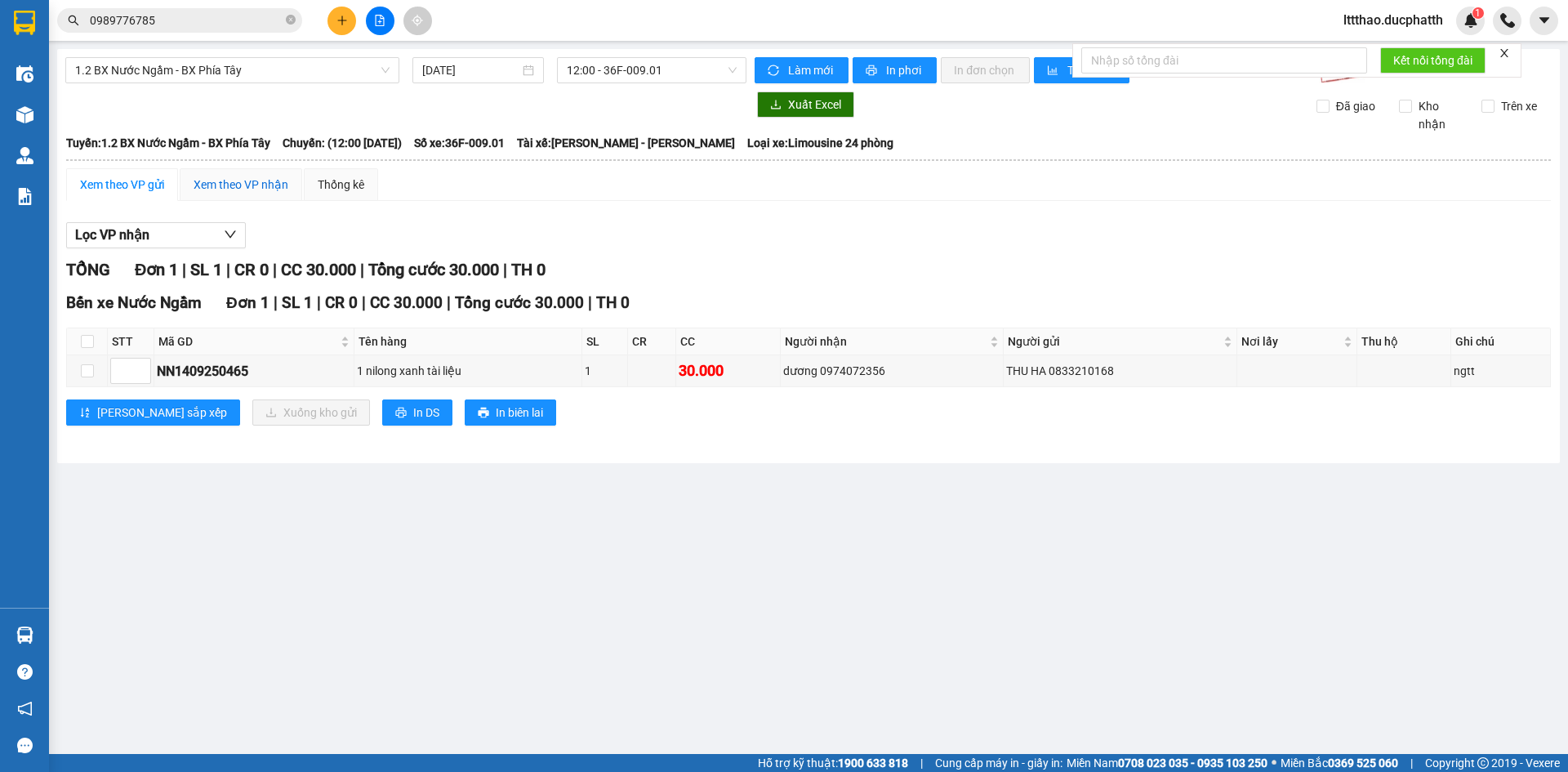
click at [241, 183] on div "Xem theo VP nhận" at bounding box center [241, 185] width 95 height 18
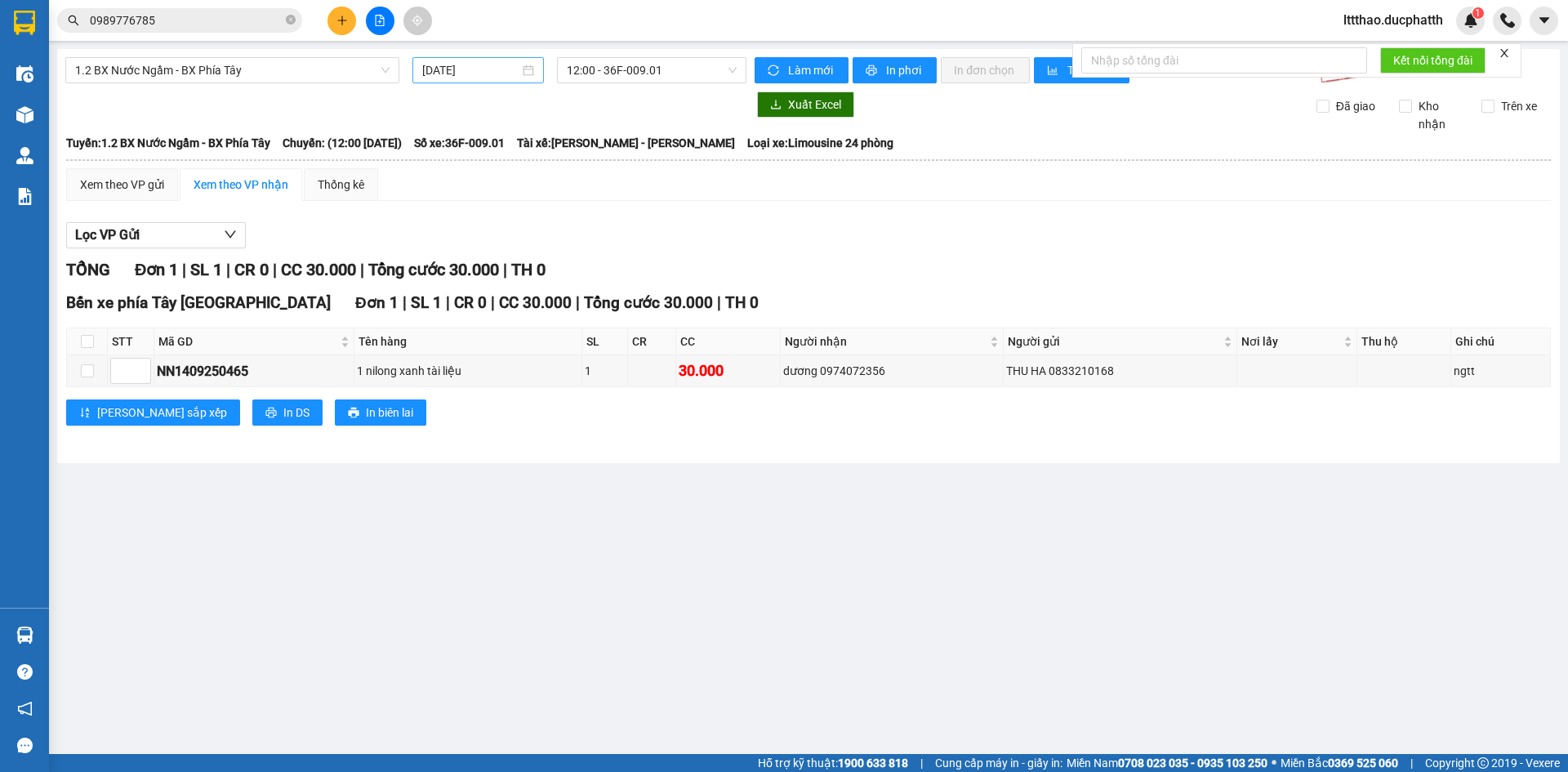
click at [492, 76] on input "14/09/2025" at bounding box center [470, 70] width 97 height 18
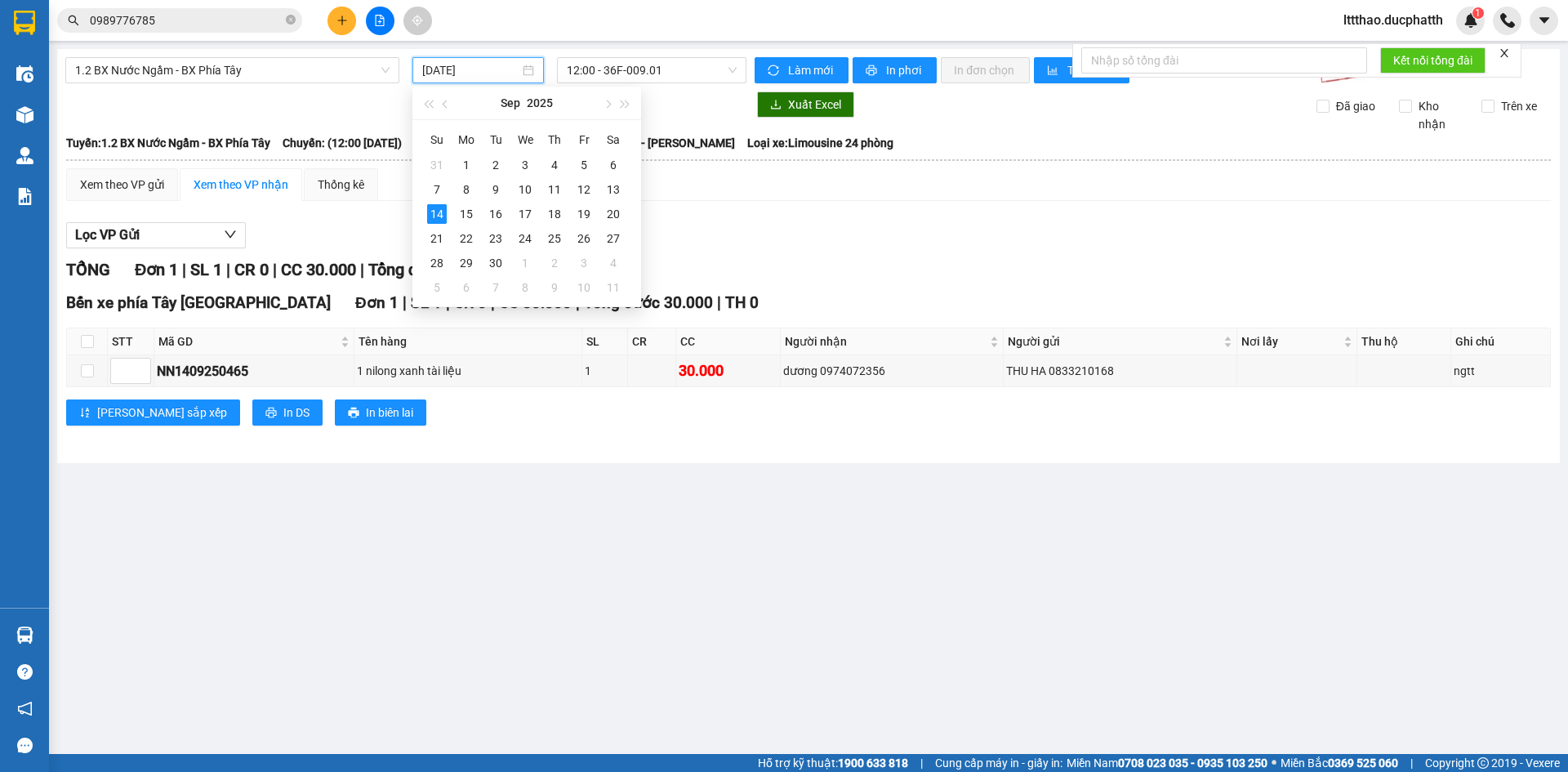
type input "14/09/2025"
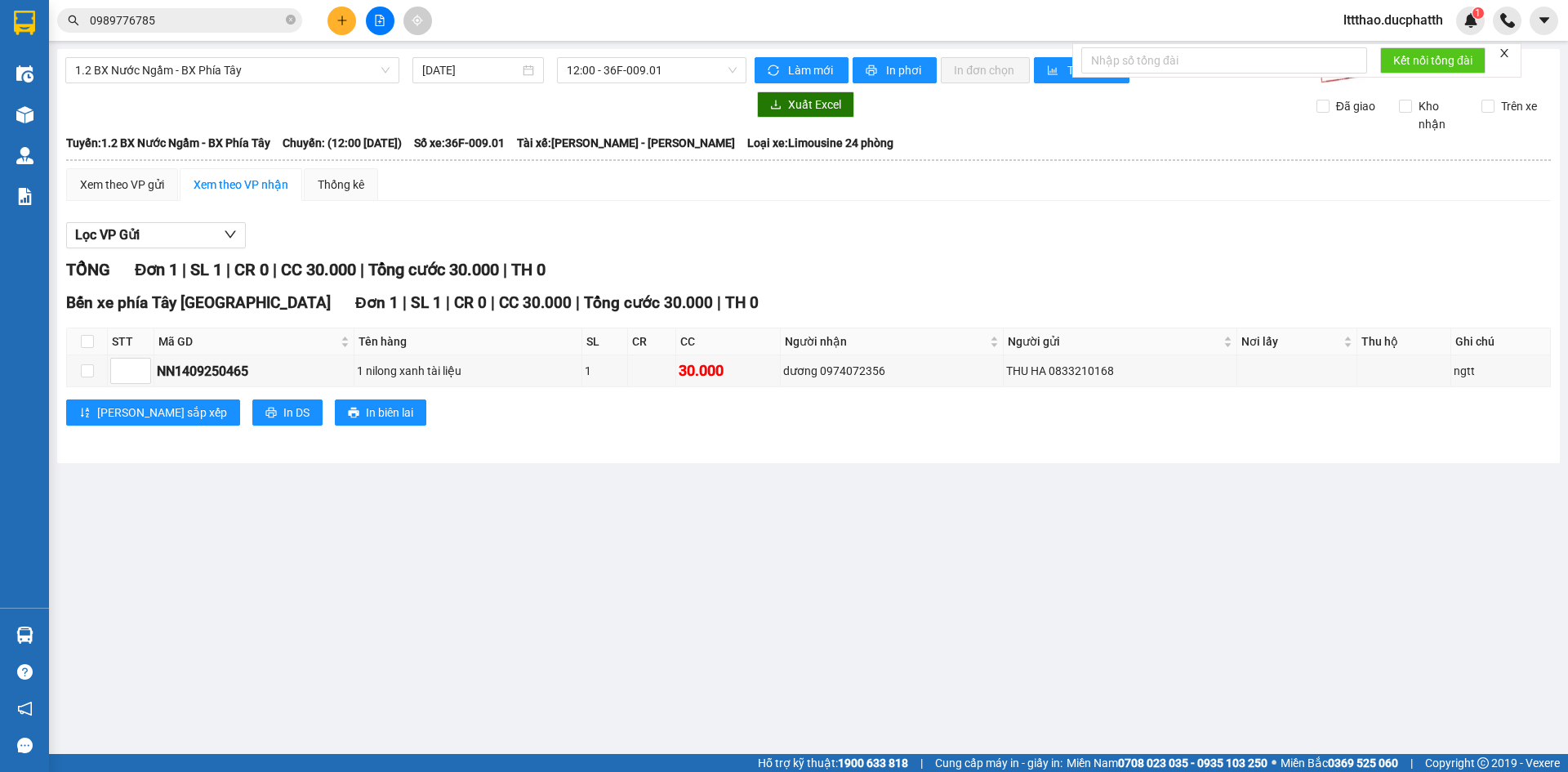
click at [725, 225] on div "Lọc VP Gửi" at bounding box center [808, 236] width 1485 height 27
click at [661, 78] on span "12:00 - 36F-009.01" at bounding box center [652, 70] width 170 height 25
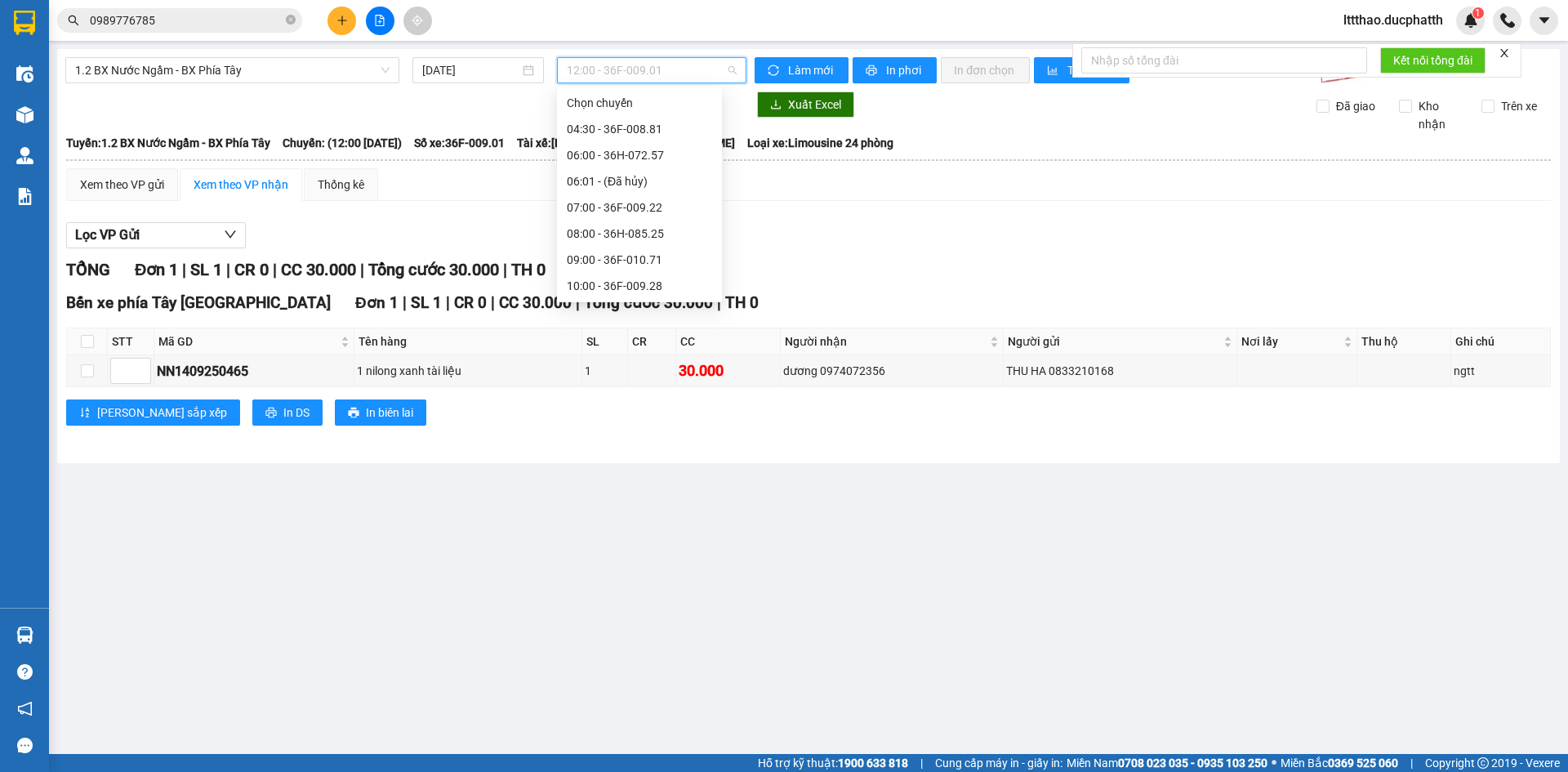
scroll to position [131, 0]
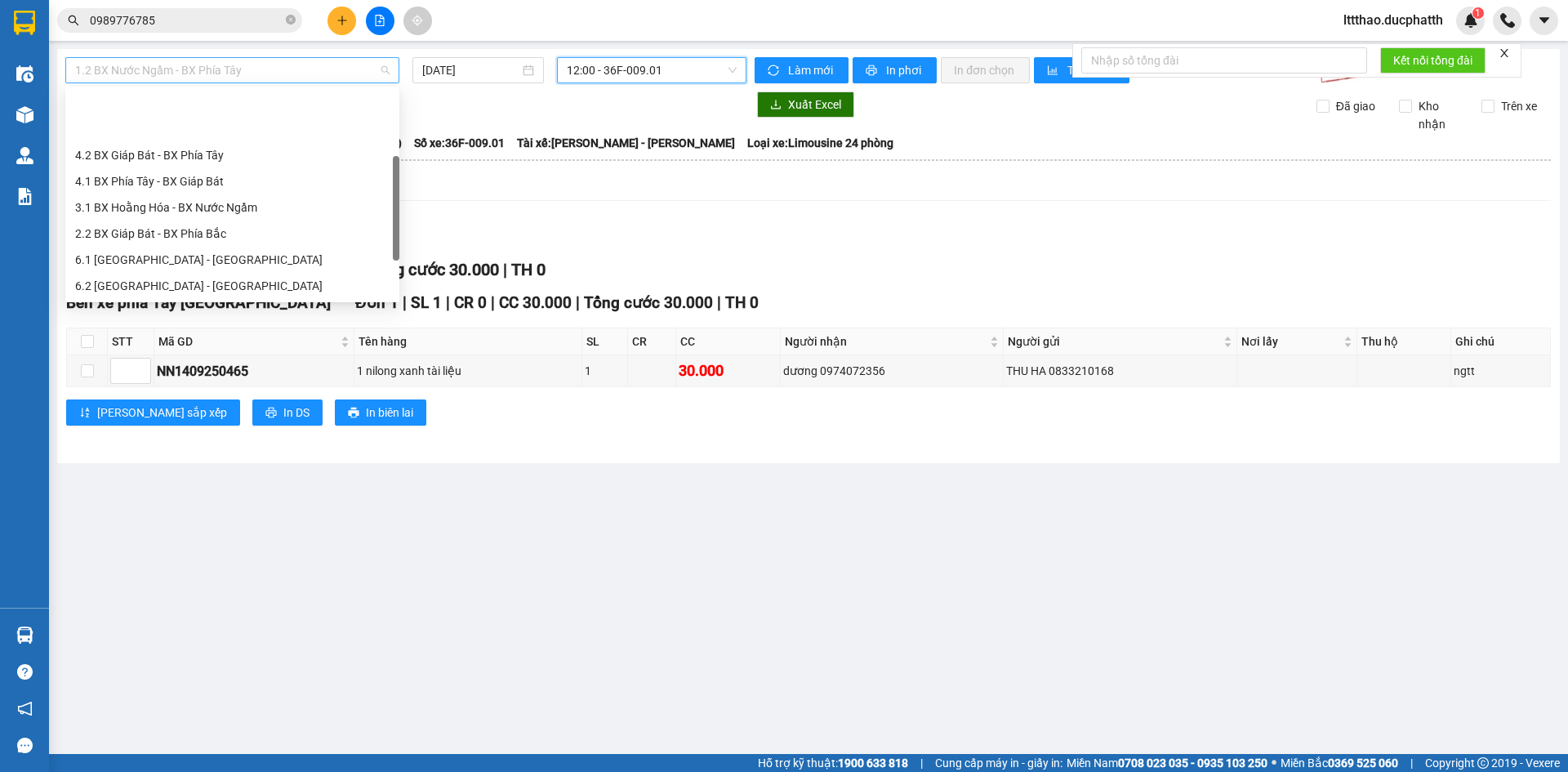
click at [339, 79] on span "1.2 BX Nước Ngầm - BX Phía Tây" at bounding box center [232, 70] width 314 height 25
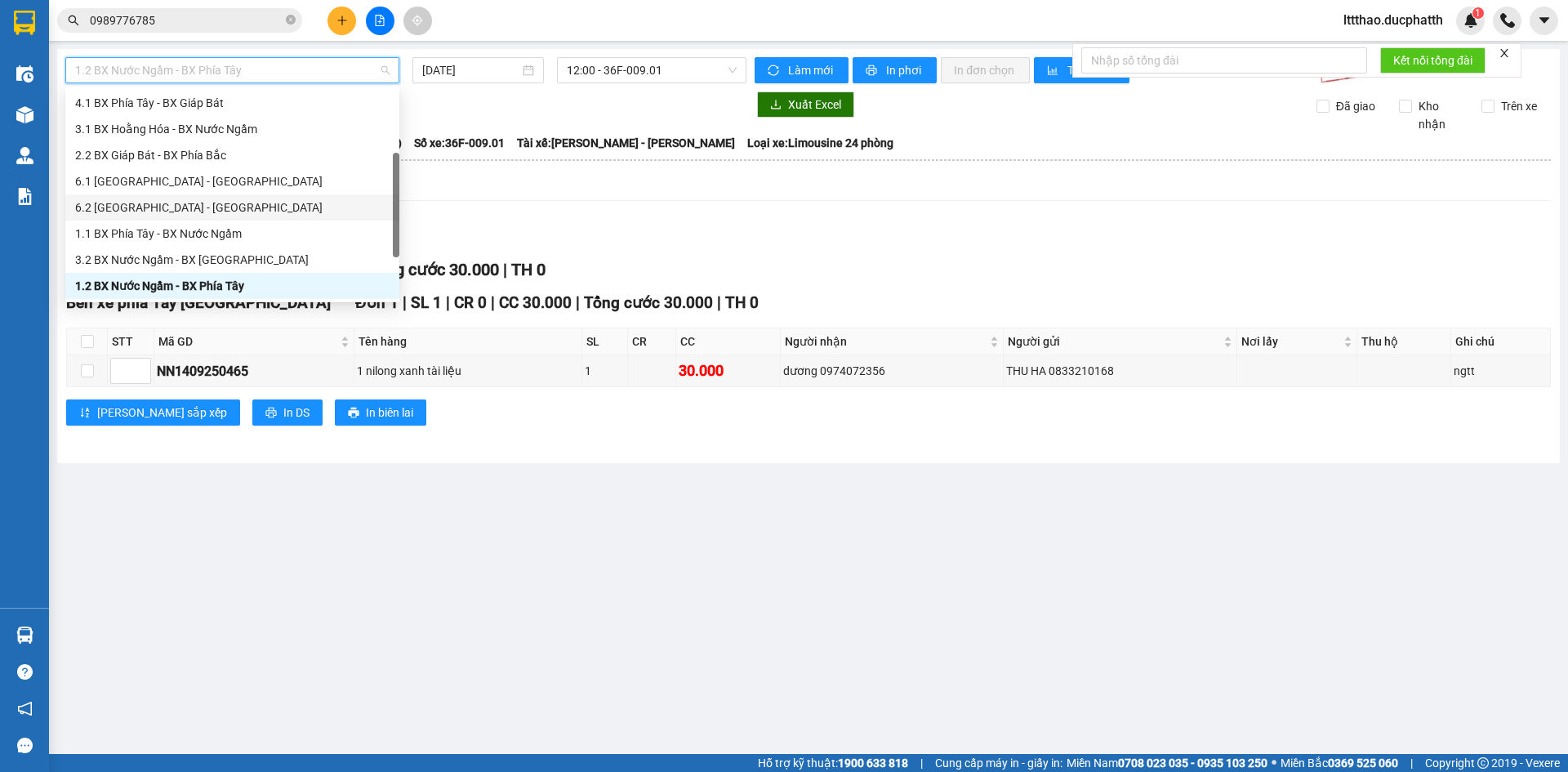
drag, startPoint x: 577, startPoint y: 220, endPoint x: 606, endPoint y: 224, distance: 29.3
click at [577, 221] on div "Lọc VP Gửi TỔNG Đơn 1 | SL 1 | CR 0 | CC 30.000 | Tổng cước 30.000 | TH 0 Bến …" at bounding box center [808, 330] width 1485 height 232
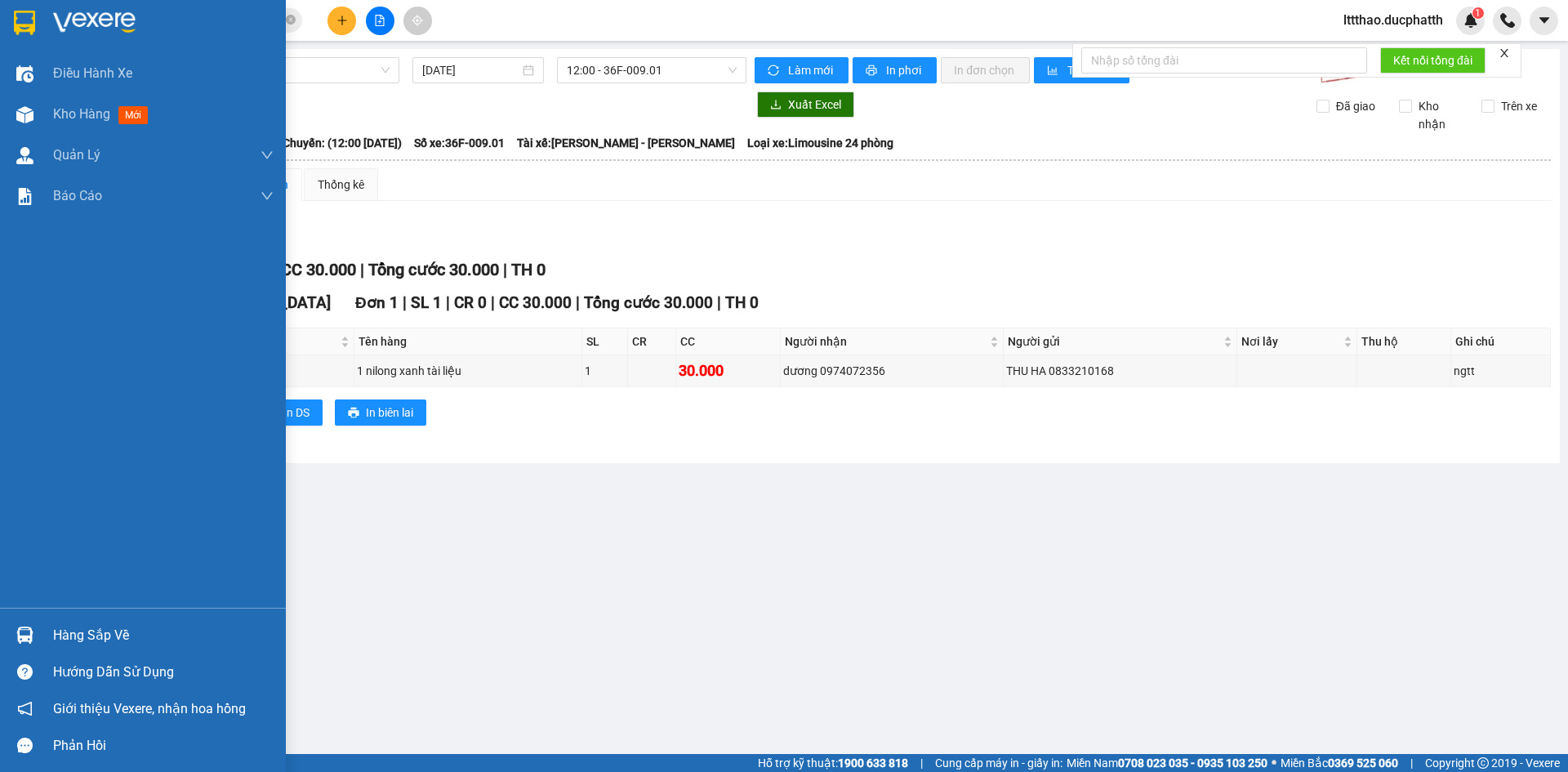
click at [34, 640] on div at bounding box center [25, 635] width 29 height 29
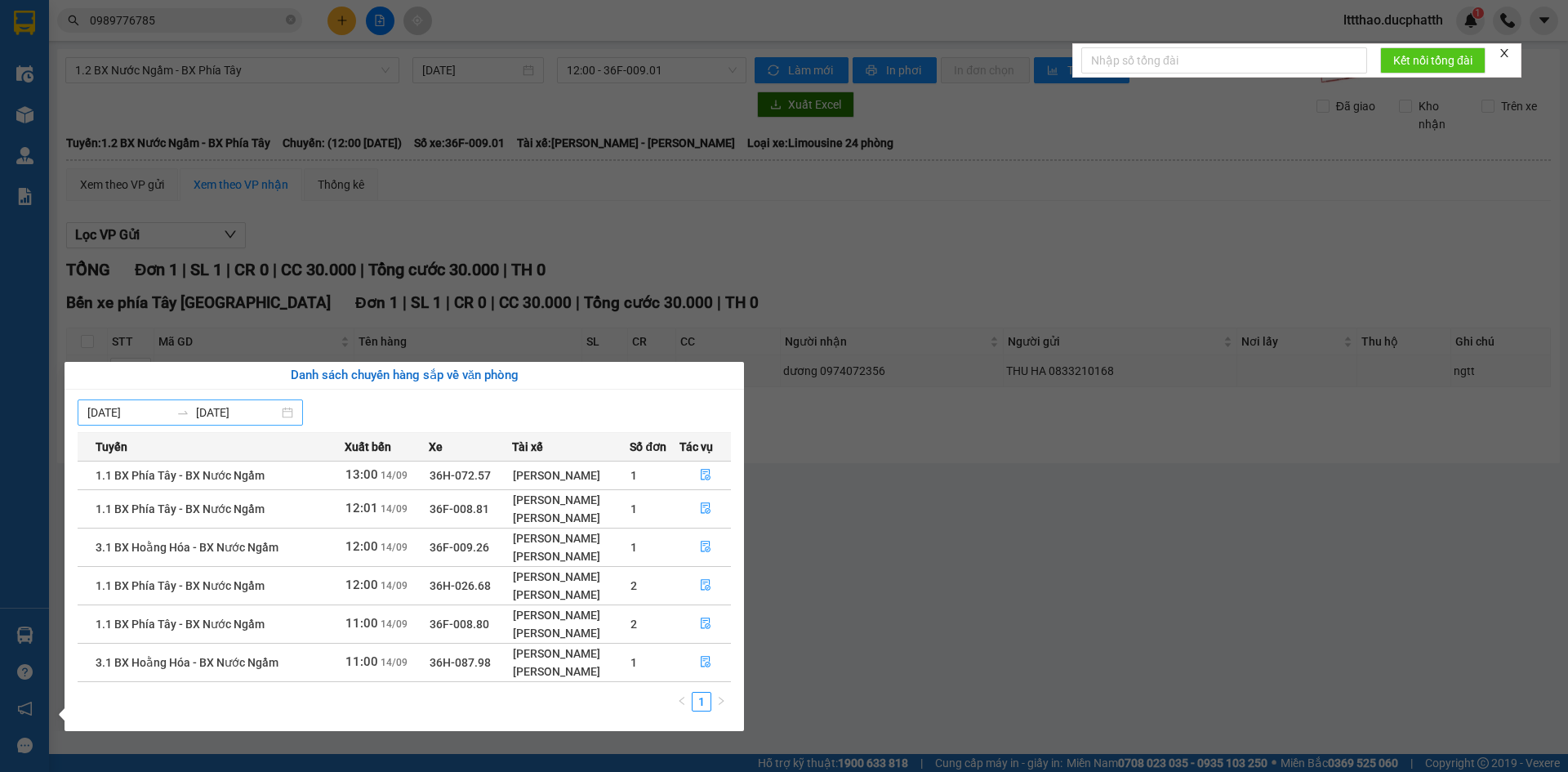
click at [177, 415] on div at bounding box center [183, 412] width 26 height 13
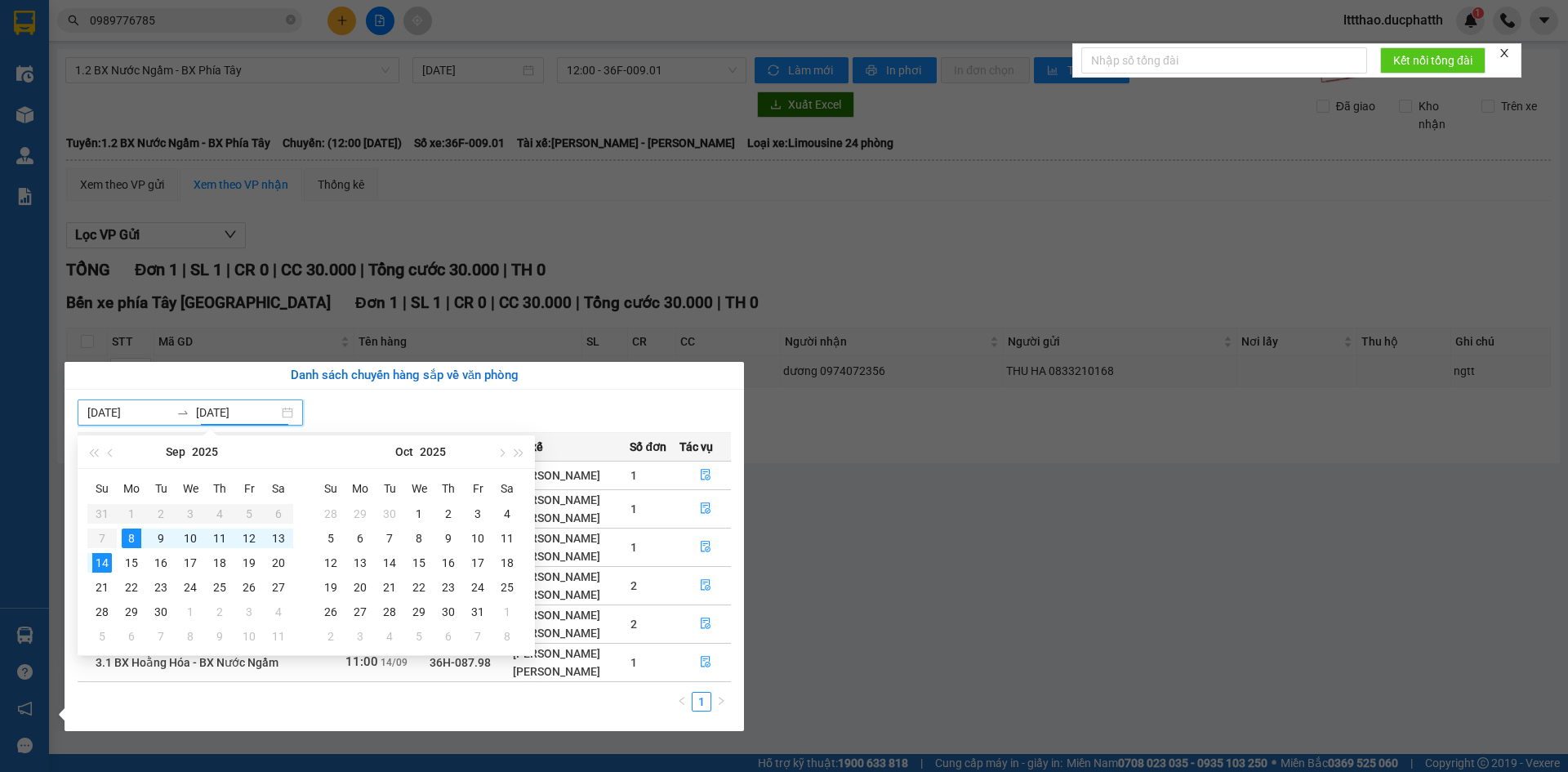
click at [238, 415] on input "14/09/2025" at bounding box center [237, 412] width 83 height 18
click at [113, 421] on div "08/09/2025 14/09/2025" at bounding box center [191, 412] width 226 height 26
click at [135, 413] on input "08/09/2025" at bounding box center [128, 412] width 83 height 18
type input "08/09/2025"
click at [947, 578] on section "Kết quả tìm kiếm ( 53 ) Bộ lọc Mã ĐH Trạng thái Món hàng Thu hộ Tổng cước Chưa …" at bounding box center [784, 386] width 1568 height 772
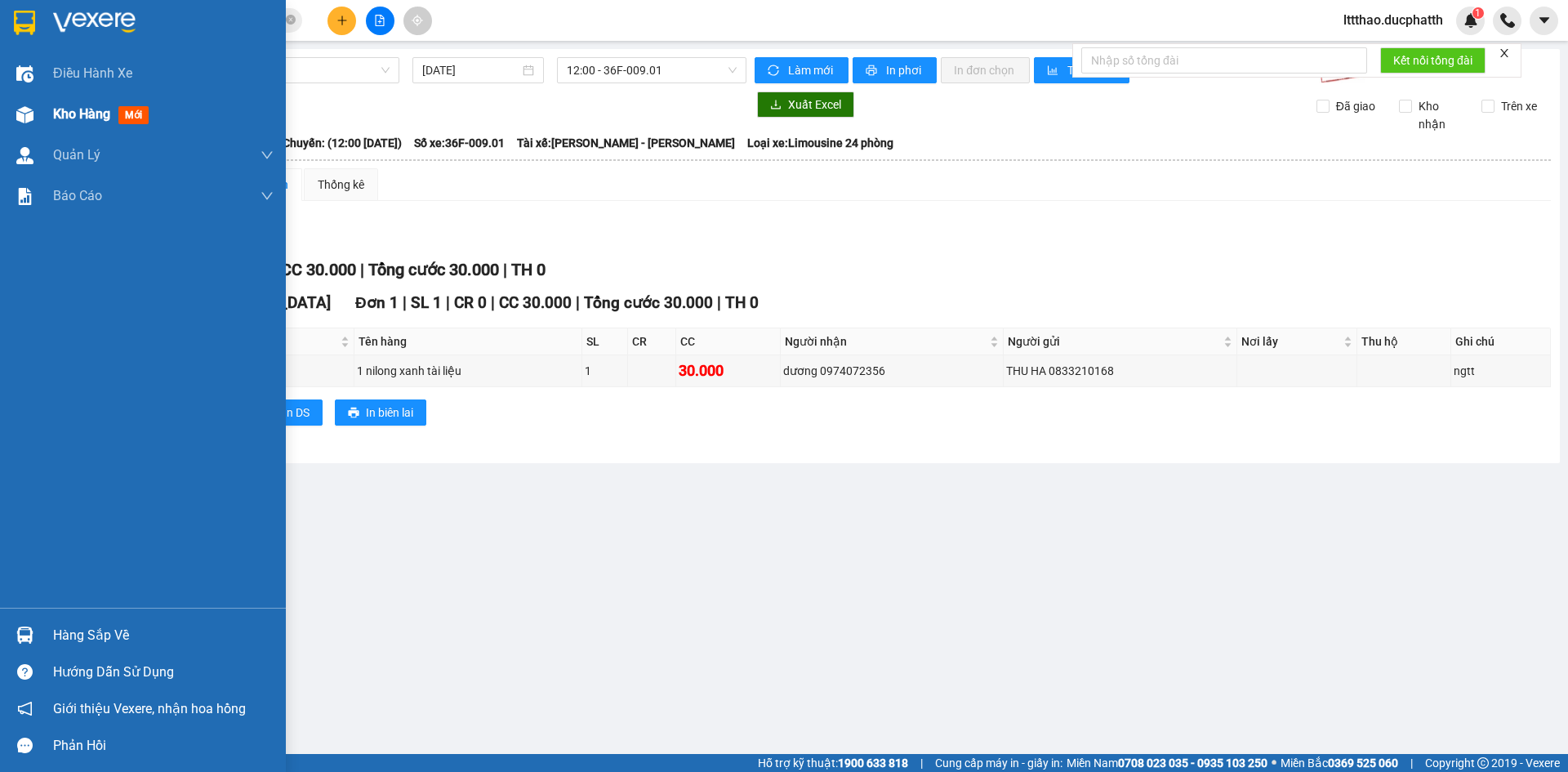
click at [38, 129] on div "Kho hàng mới" at bounding box center [142, 114] width 285 height 41
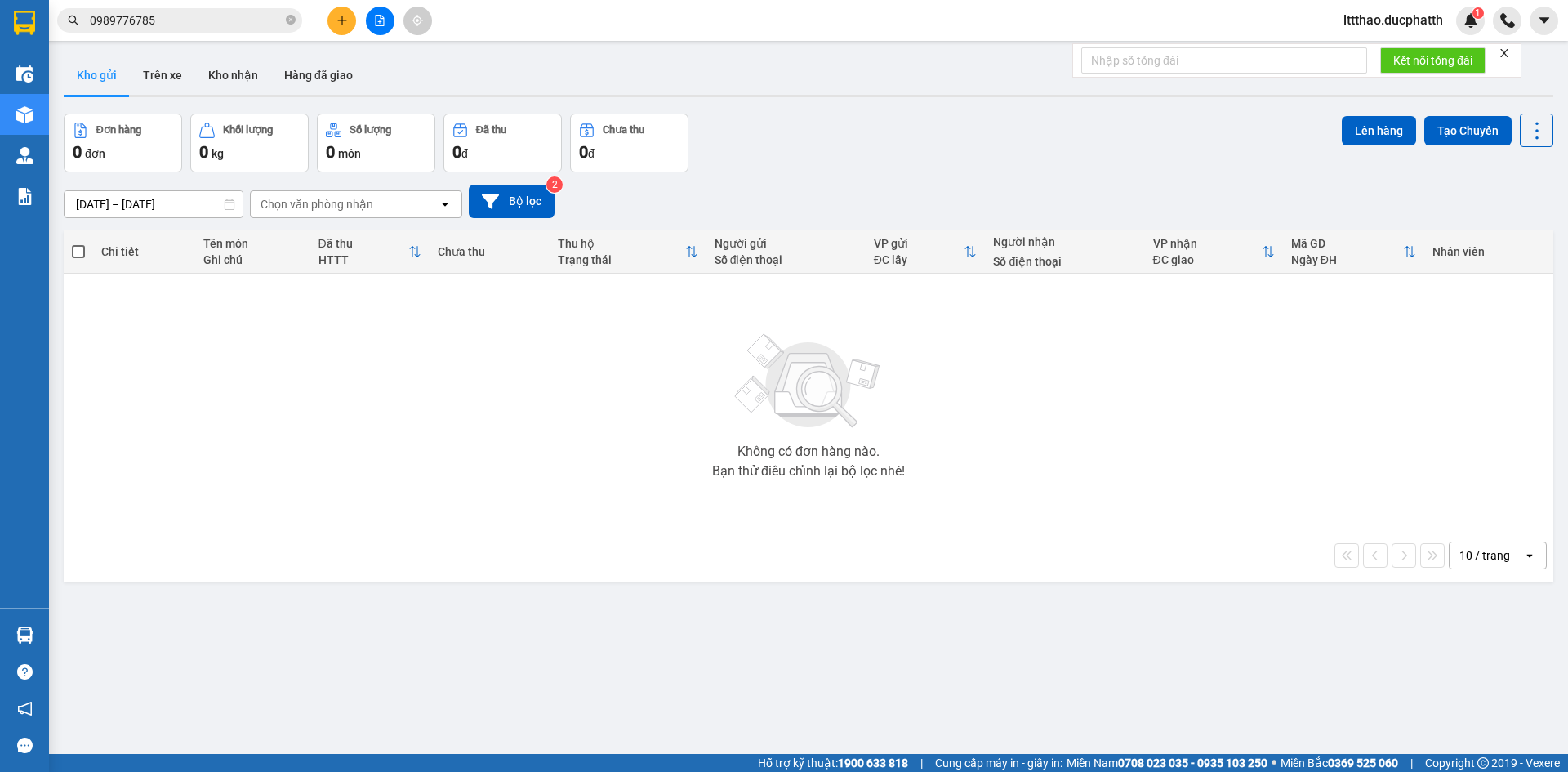
click at [322, 216] on div "Chọn văn phòng nhận" at bounding box center [345, 204] width 188 height 26
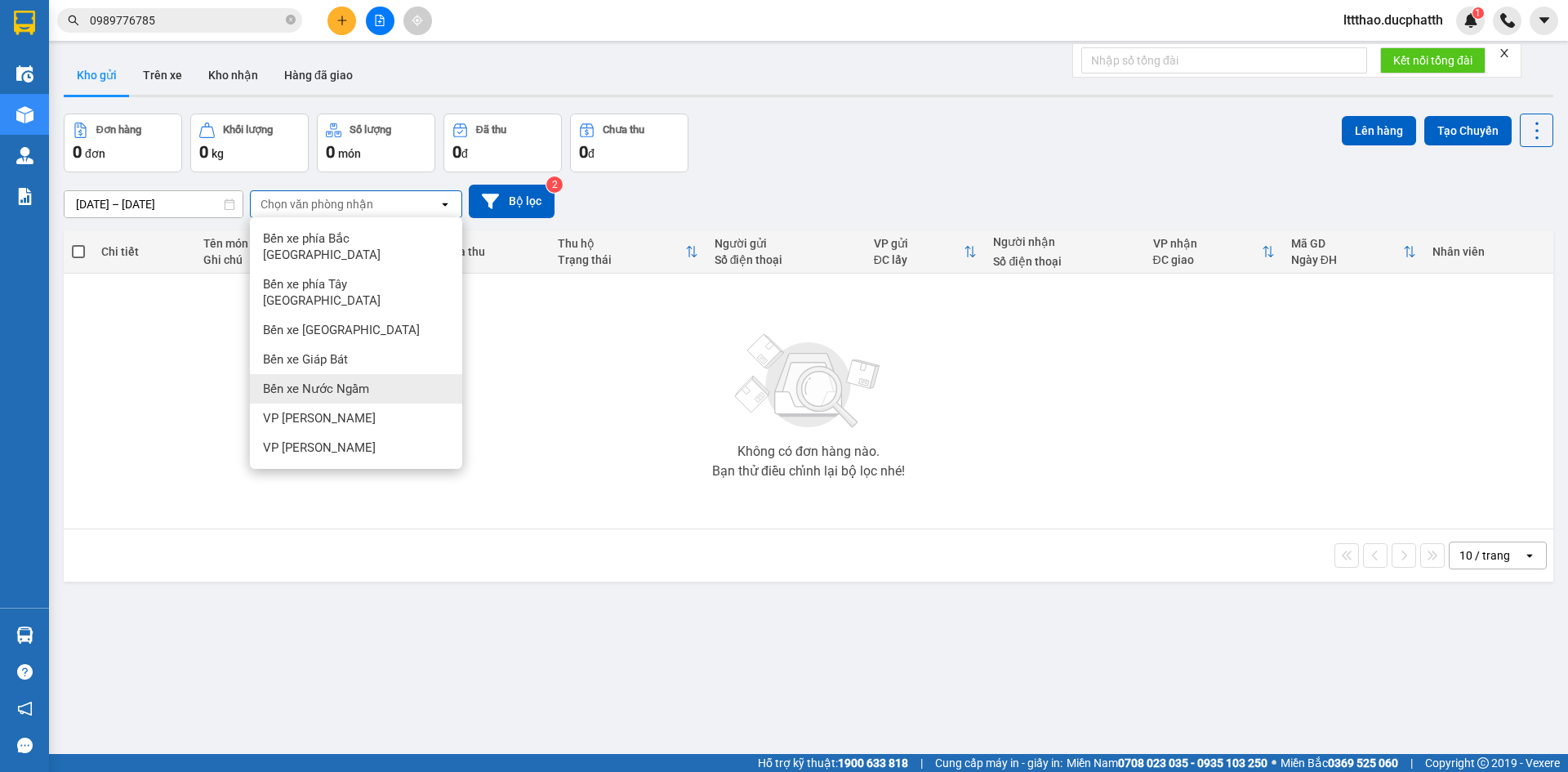
click at [342, 380] on span "Bến xe Nước Ngầm" at bounding box center [316, 388] width 106 height 16
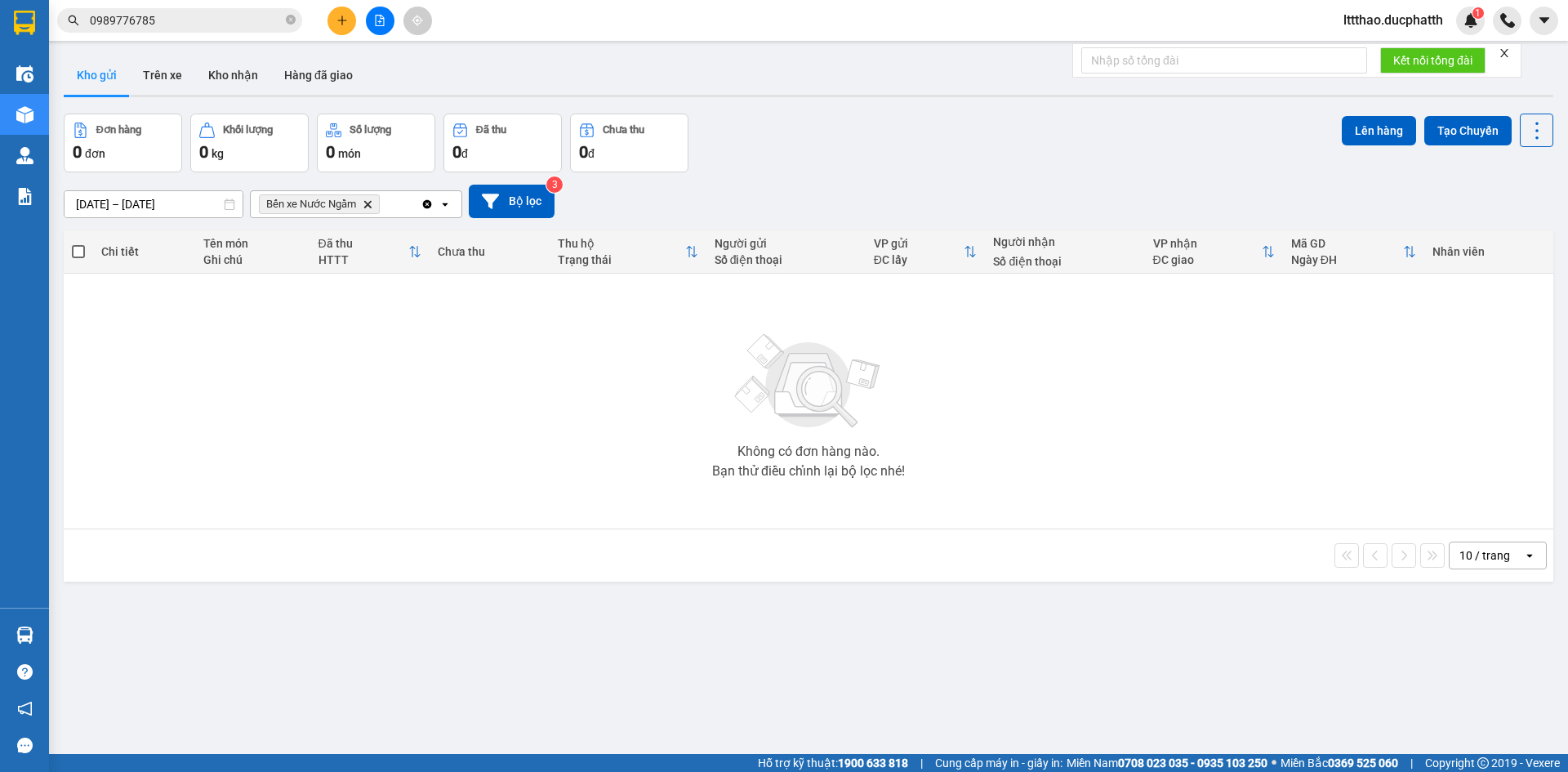
click at [371, 207] on icon "Bến xe Nước Ngầm, close by backspace" at bounding box center [367, 204] width 7 height 7
click at [231, 78] on button "Kho nhận" at bounding box center [233, 75] width 76 height 39
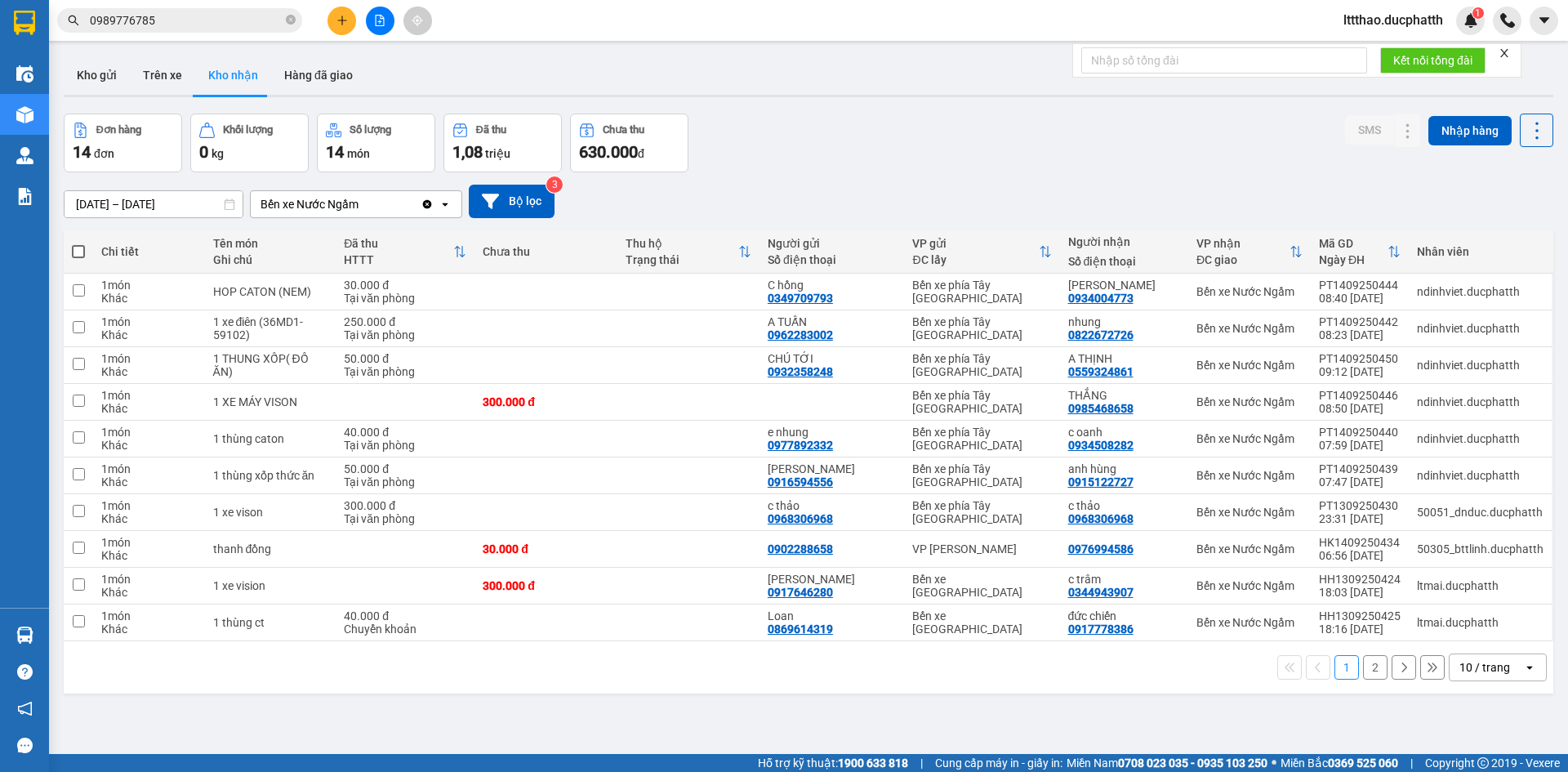
click at [104, 160] on span "đơn" at bounding box center [104, 154] width 20 height 13
click at [401, 157] on div "14 món" at bounding box center [375, 152] width 101 height 23
click at [101, 79] on button "Kho gửi" at bounding box center [97, 75] width 66 height 39
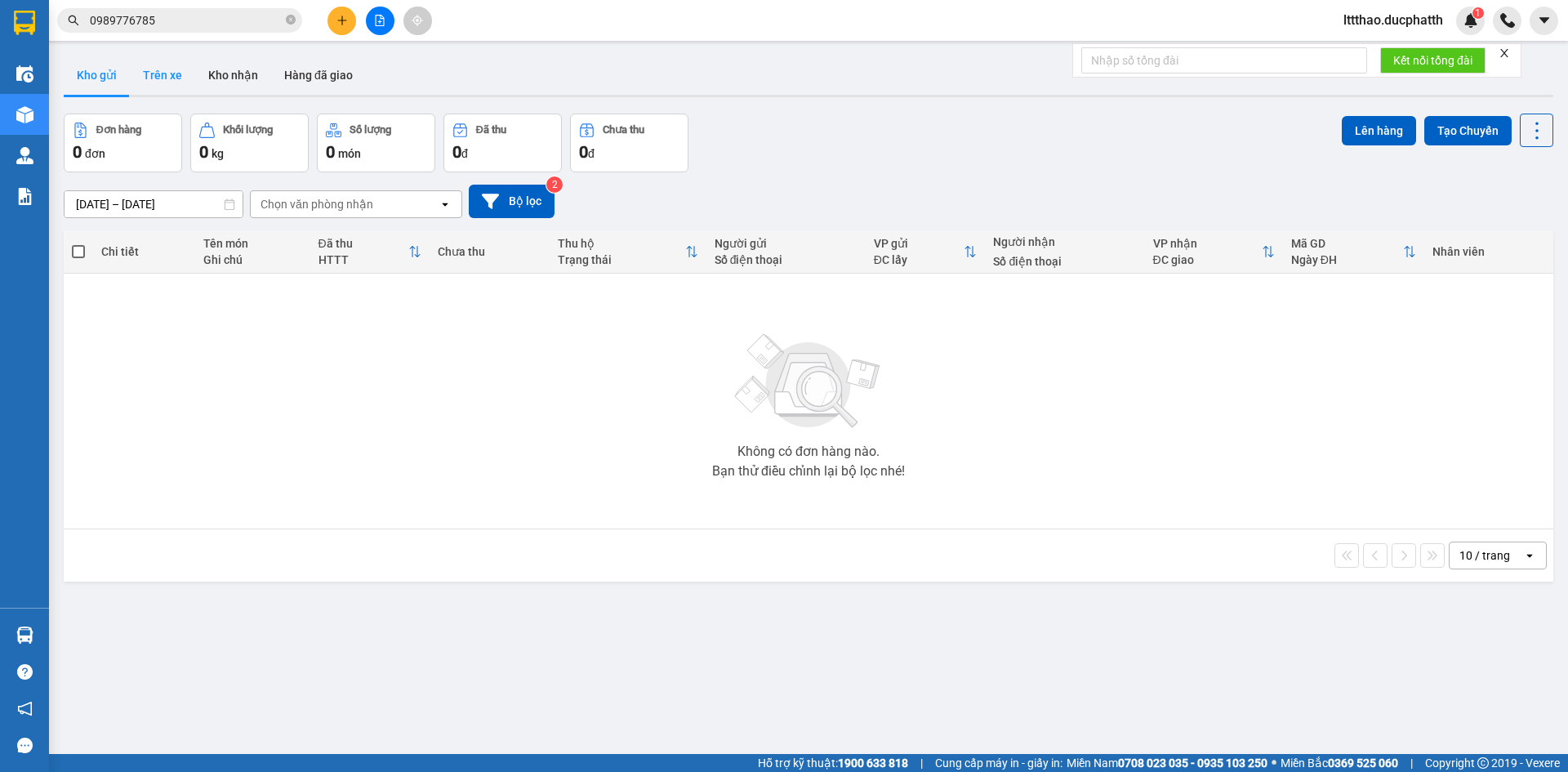
click at [165, 76] on button "Trên xe" at bounding box center [163, 75] width 65 height 39
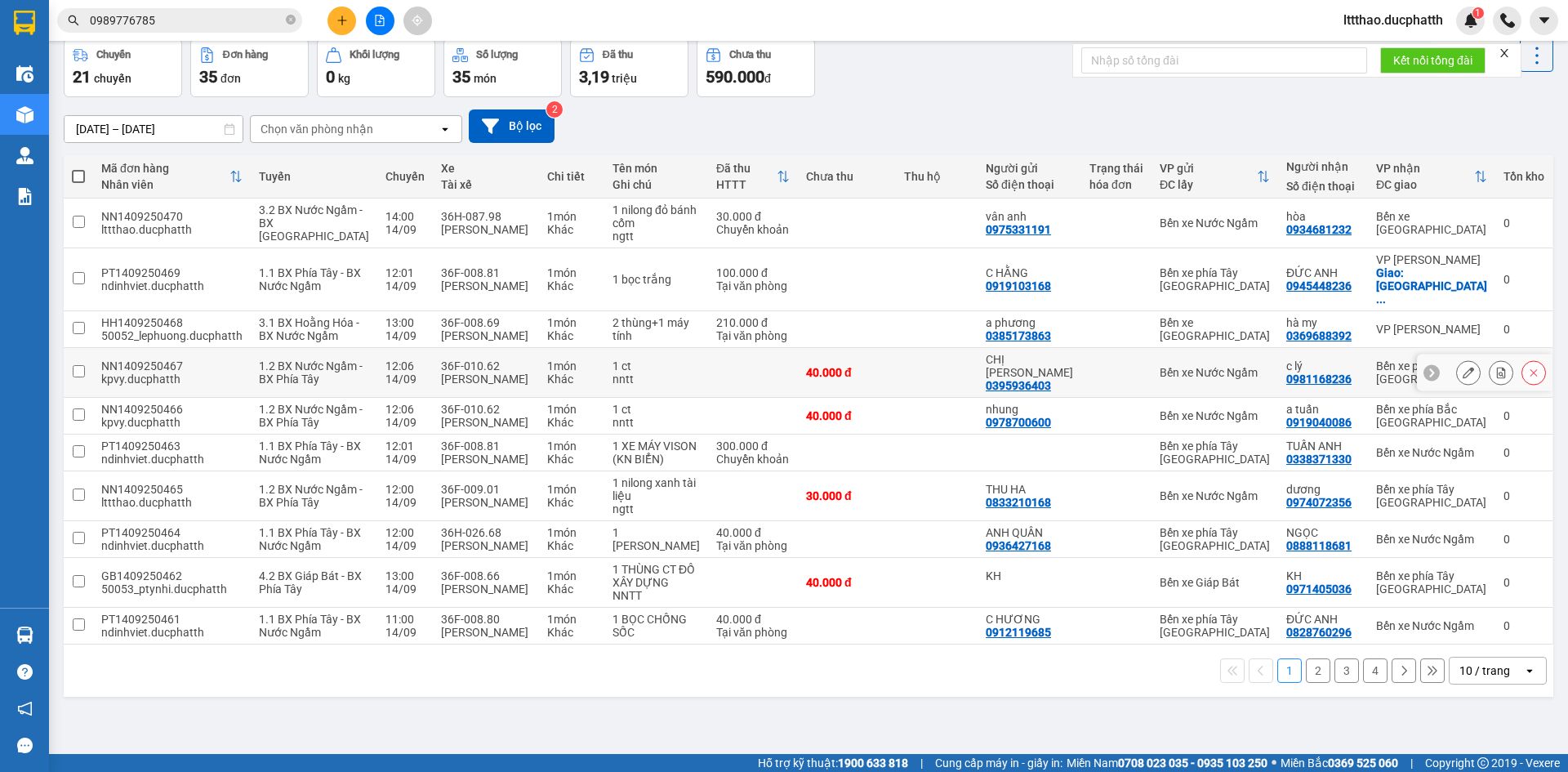
scroll to position [98, 0]
click at [170, 29] on input "0989776785" at bounding box center [186, 20] width 193 height 18
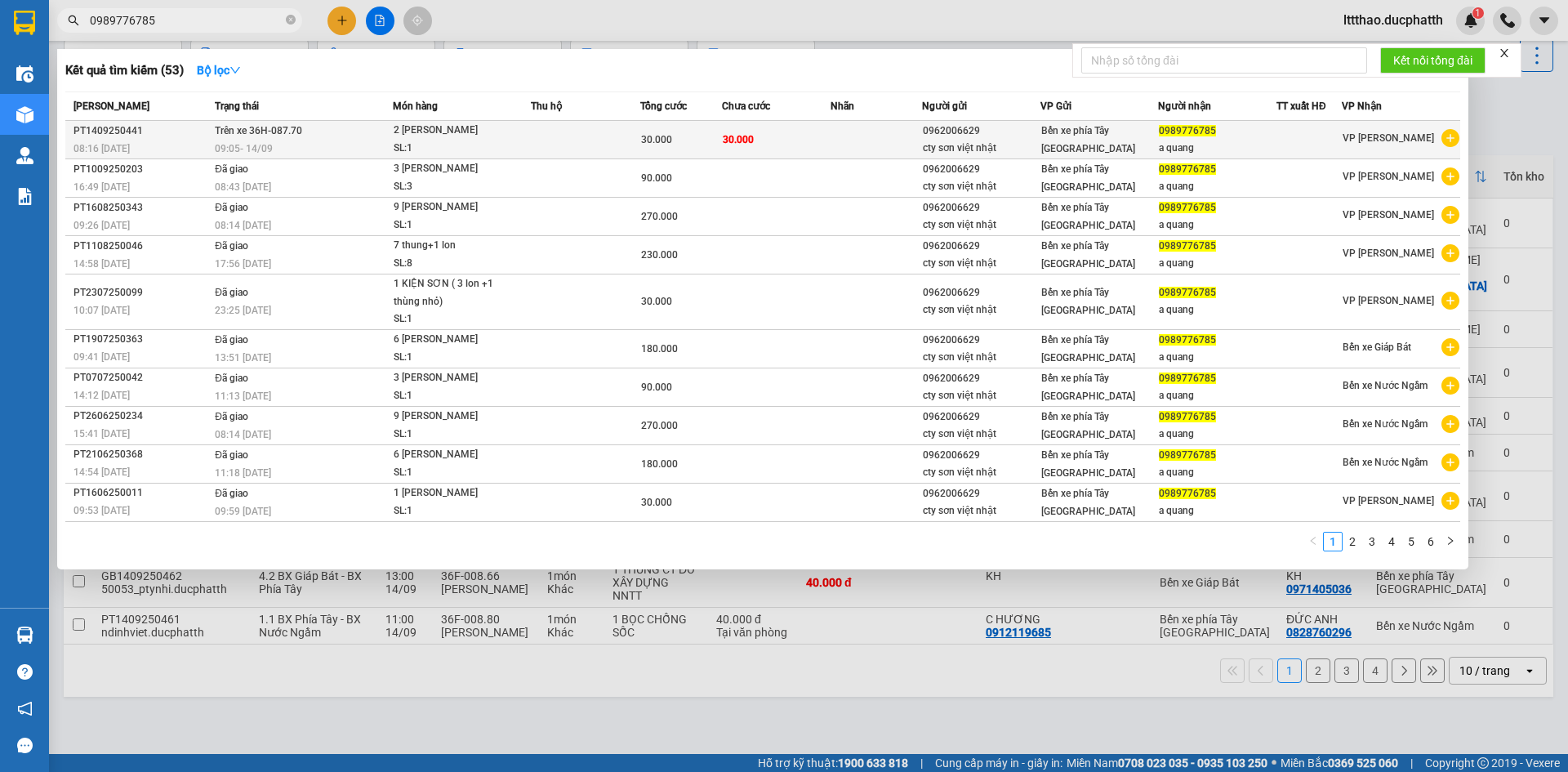
click at [783, 141] on td "30.000" at bounding box center [777, 140] width 110 height 38
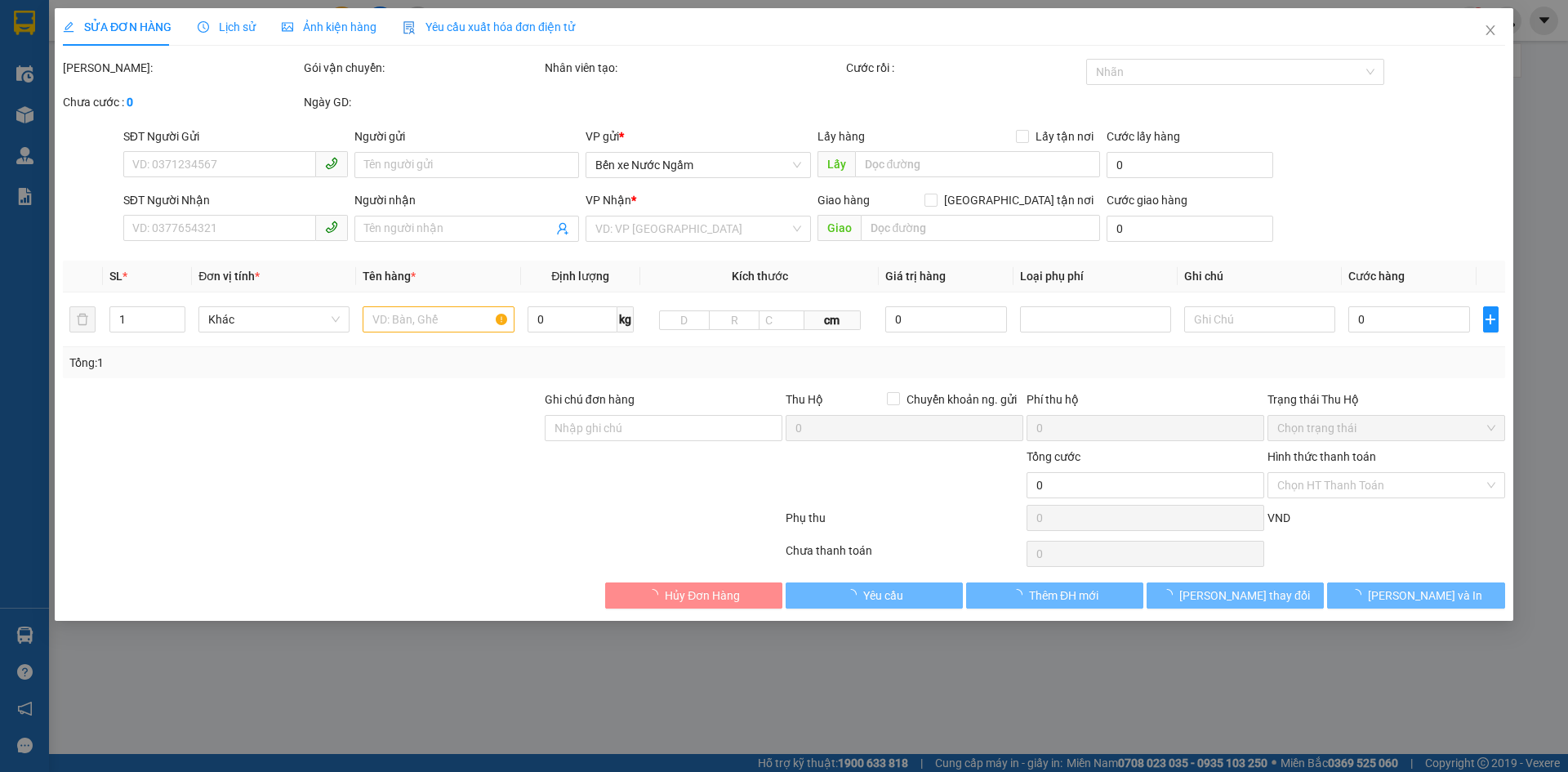
type input "0962006629"
type input "cty sơn việt nhật"
type input "0989776785"
type input "a quang"
type input "30.000"
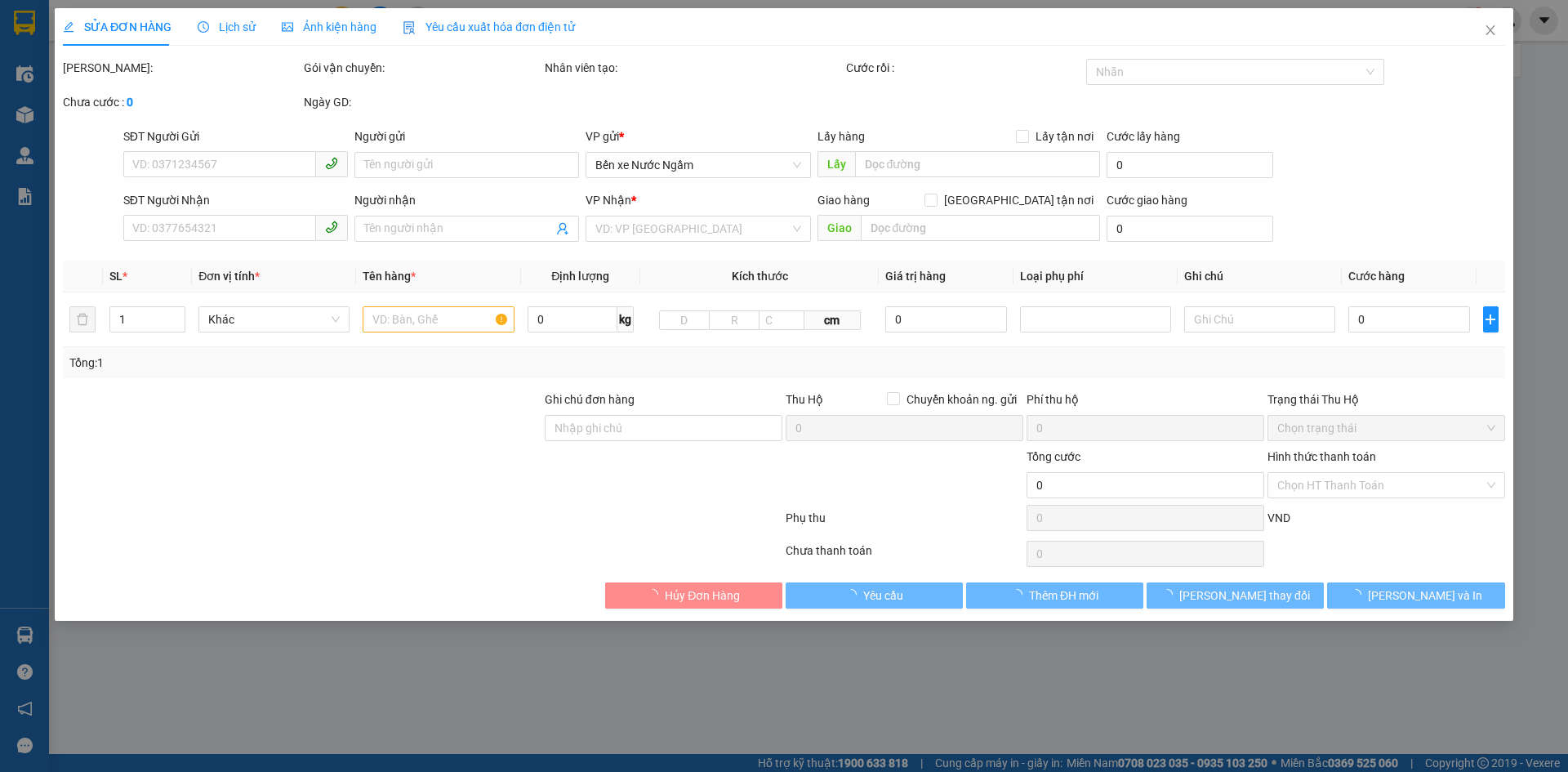
type input "30.000"
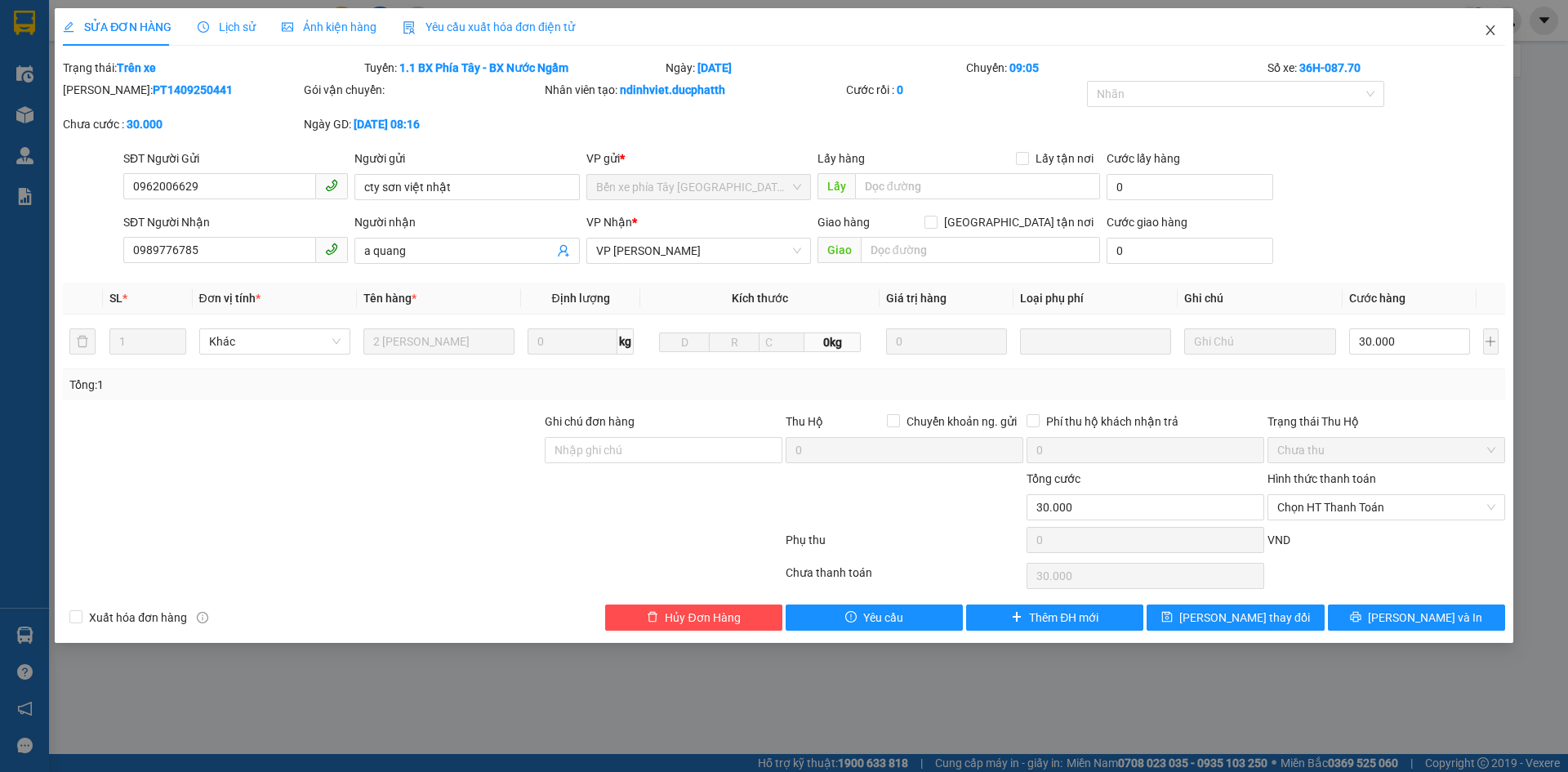
click at [1481, 36] on span "Close" at bounding box center [1490, 31] width 46 height 46
